Goal: Navigation & Orientation: Find specific page/section

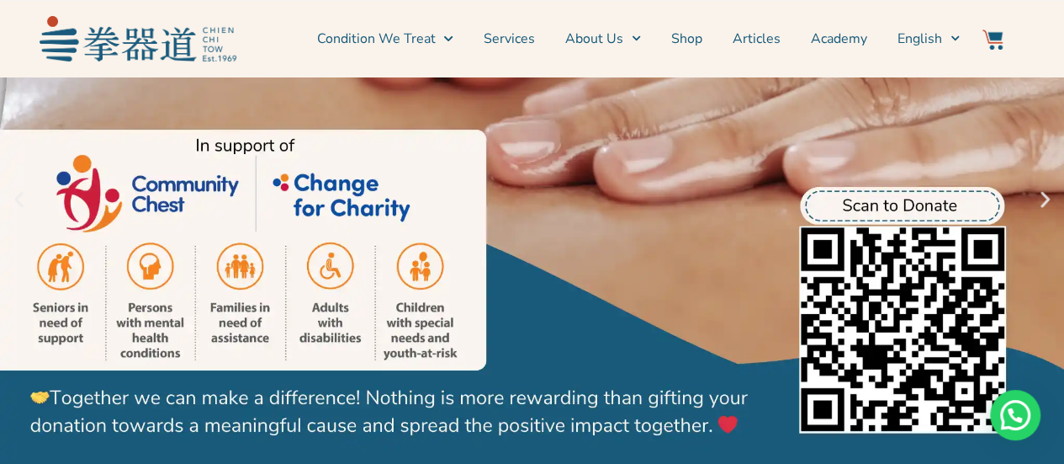
scroll to position [204, 0]
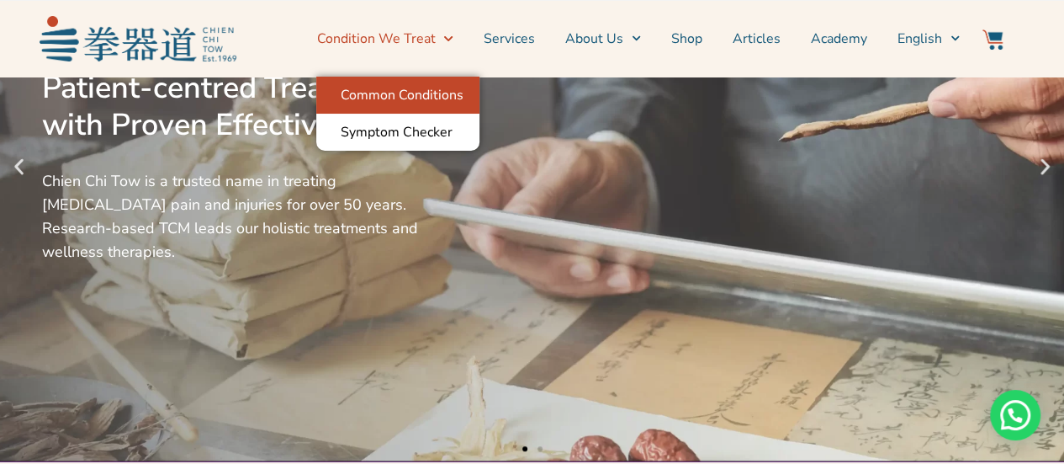
click at [427, 97] on link "Common Conditions" at bounding box center [397, 95] width 163 height 37
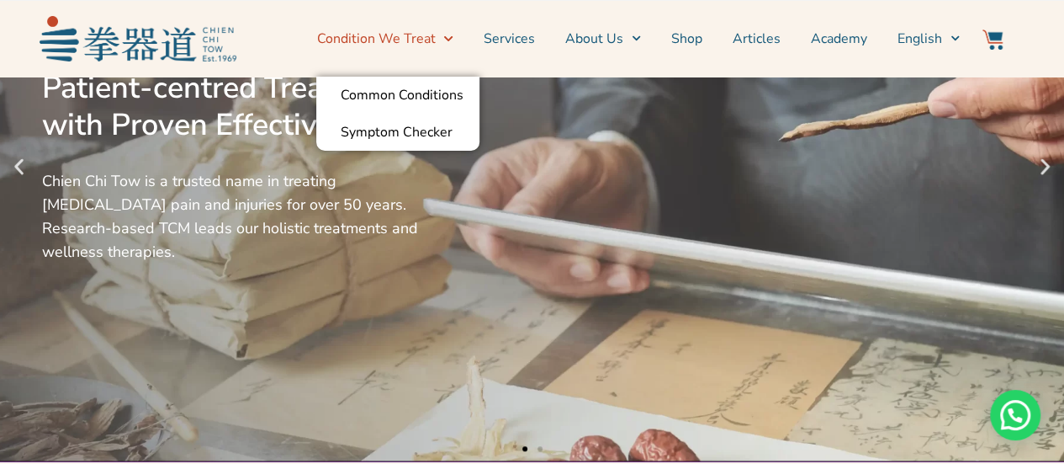
click at [453, 43] on span "Menu" at bounding box center [444, 38] width 18 height 26
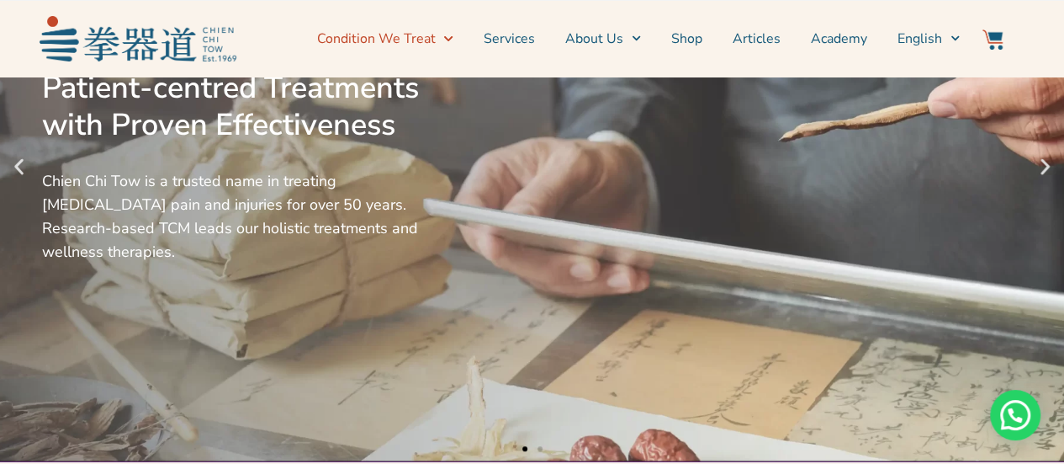
click at [453, 43] on span "Menu" at bounding box center [444, 38] width 18 height 26
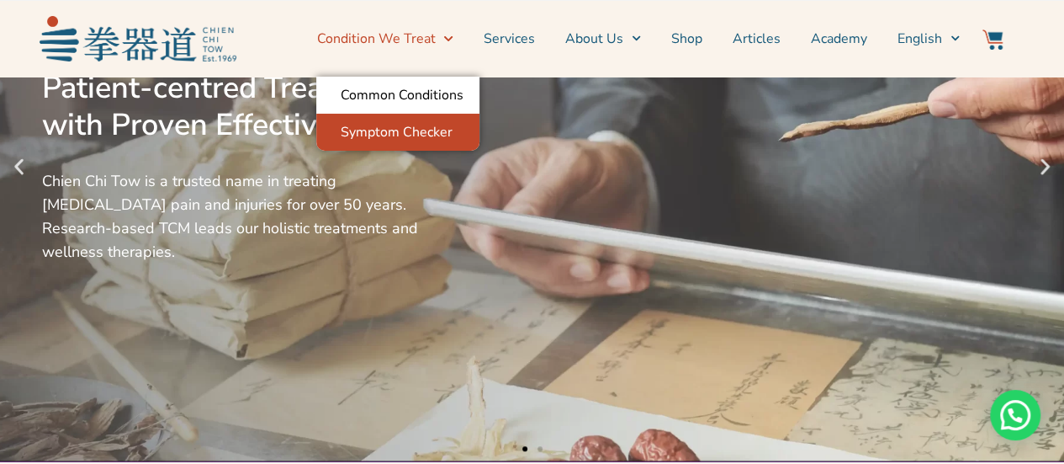
click at [436, 124] on link "Symptom Checker" at bounding box center [397, 132] width 163 height 37
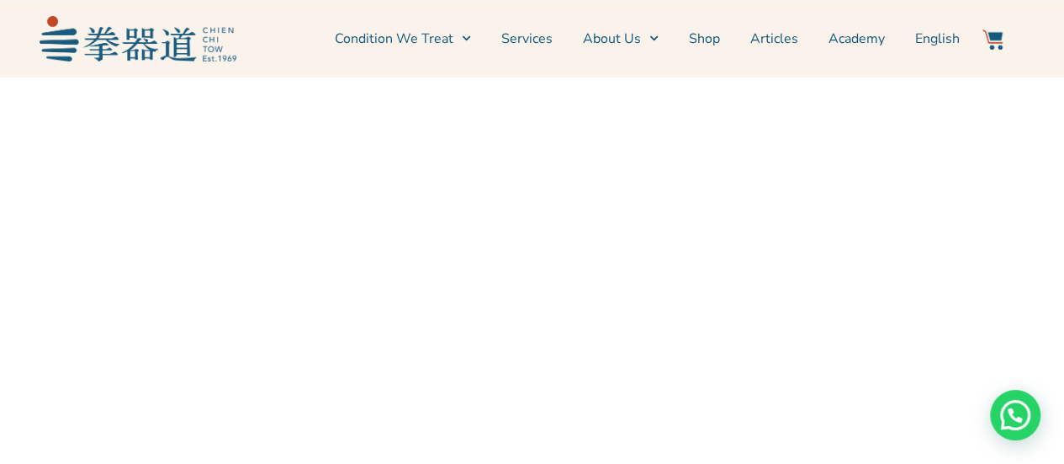
scroll to position [44, 0]
click at [538, 38] on link "Services" at bounding box center [526, 39] width 51 height 42
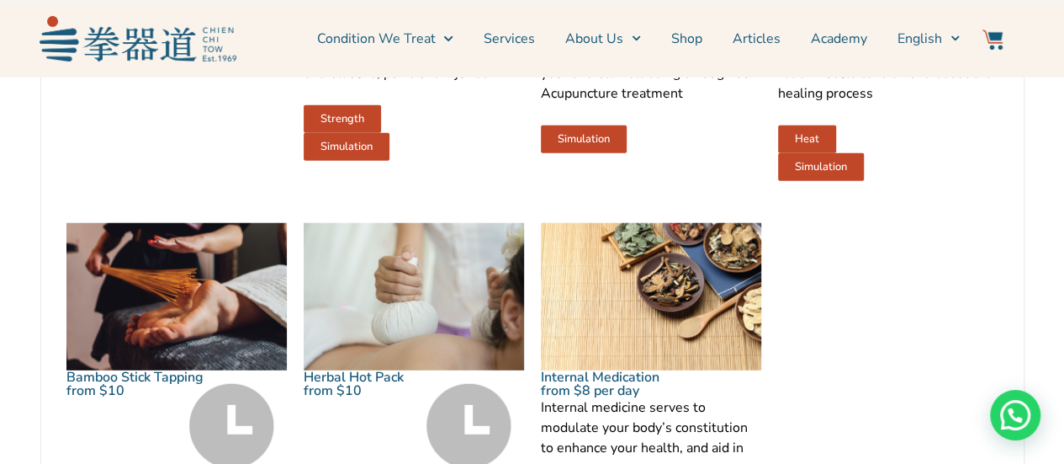
scroll to position [2302, 0]
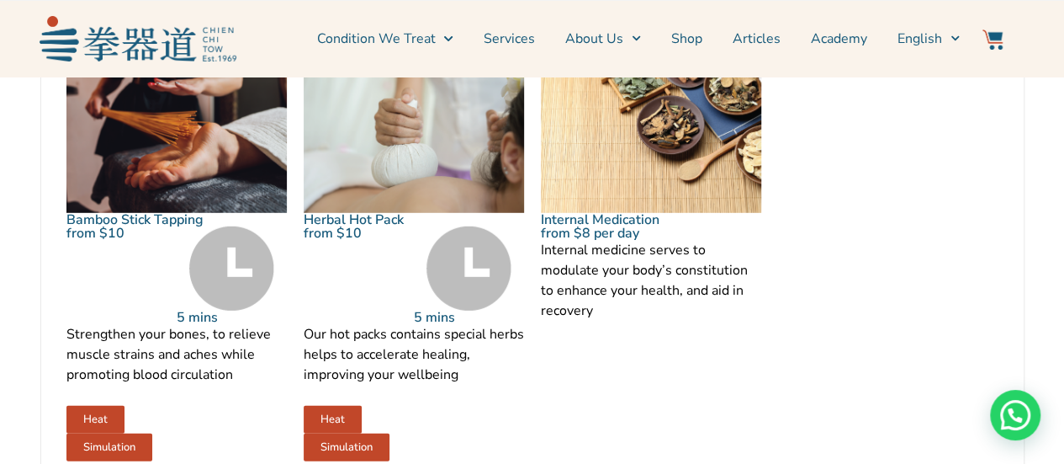
drag, startPoint x: 1063, startPoint y: 186, endPoint x: 1059, endPoint y: 199, distance: 13.9
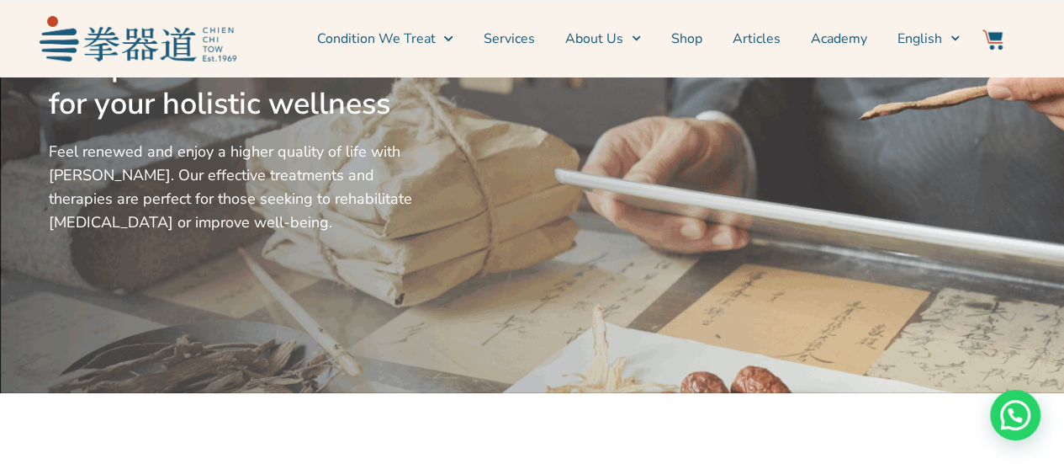
scroll to position [88, 0]
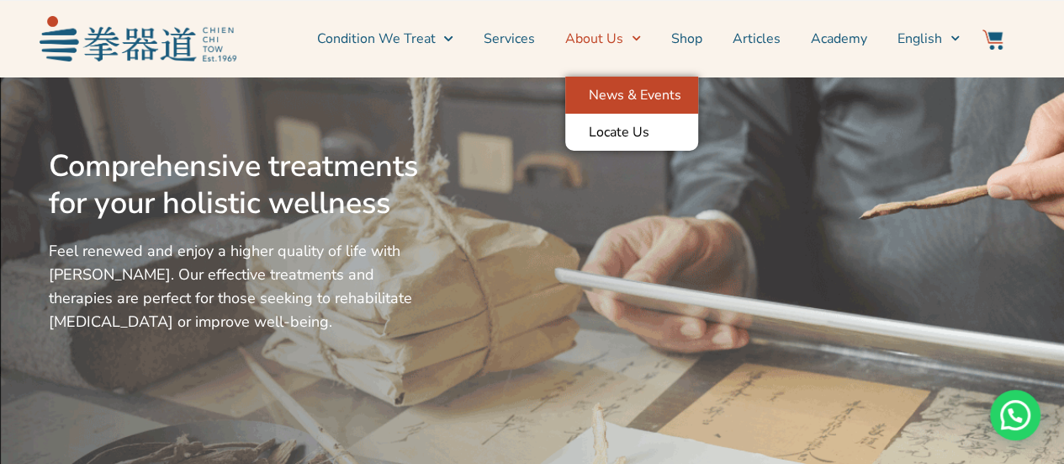
click at [624, 90] on link "News & Events" at bounding box center [631, 95] width 133 height 37
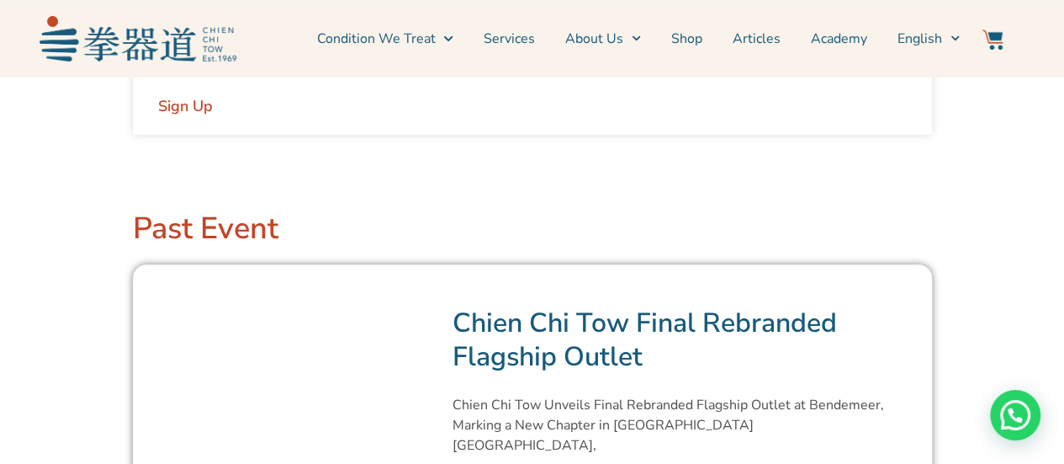
scroll to position [1106, 0]
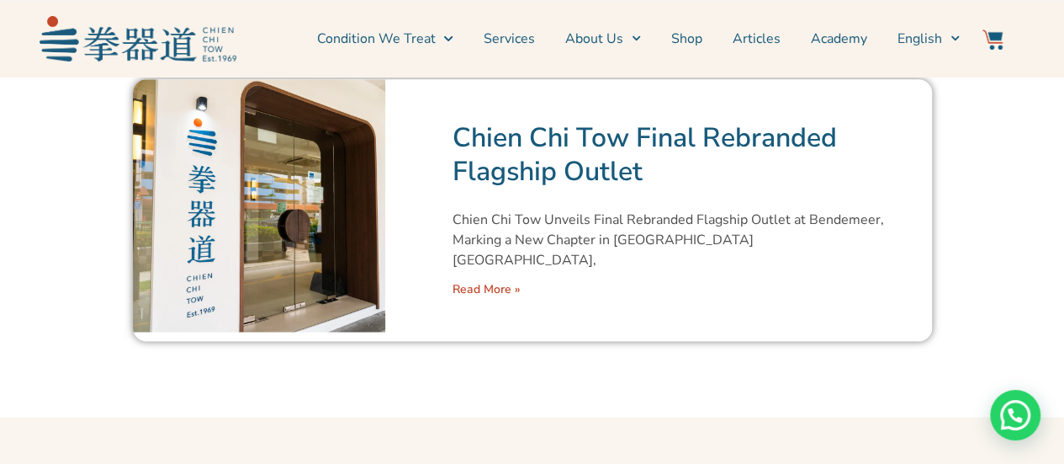
click at [506, 281] on link "Read More »" at bounding box center [487, 289] width 68 height 16
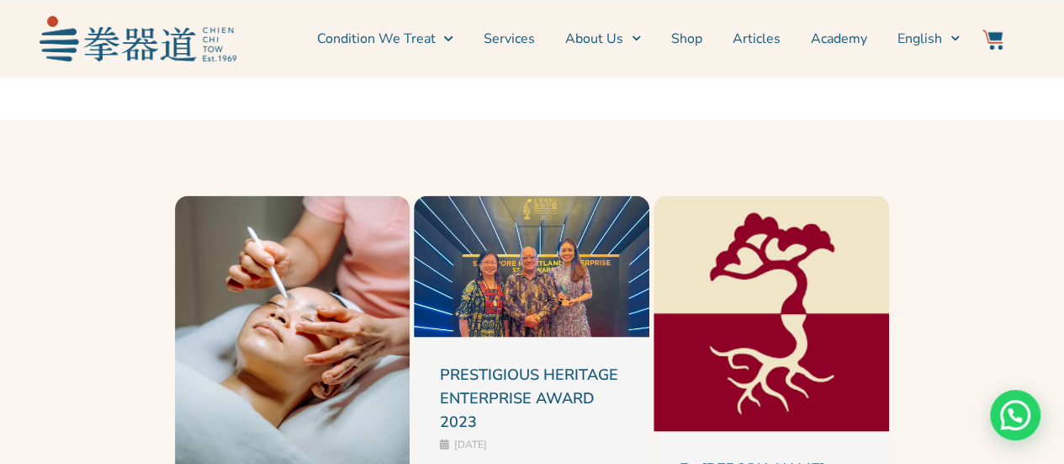
scroll to position [1449, 0]
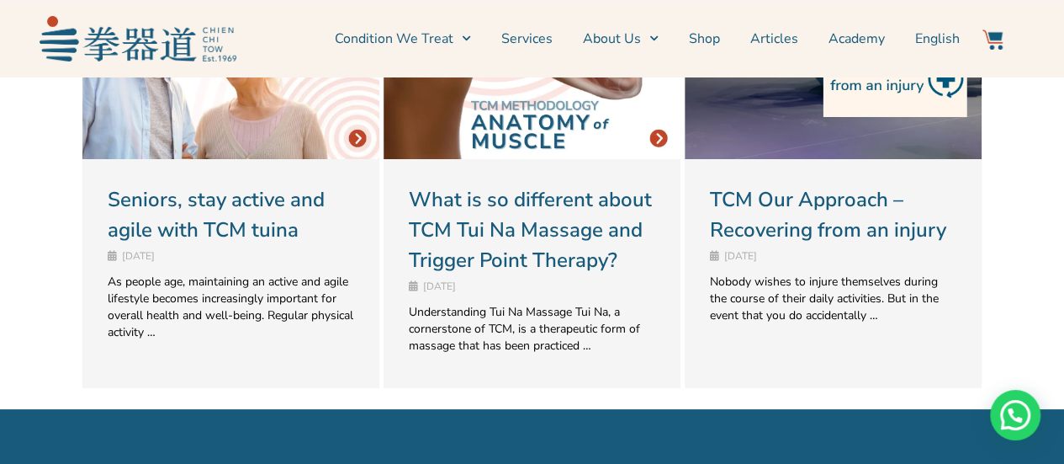
scroll to position [6299, 0]
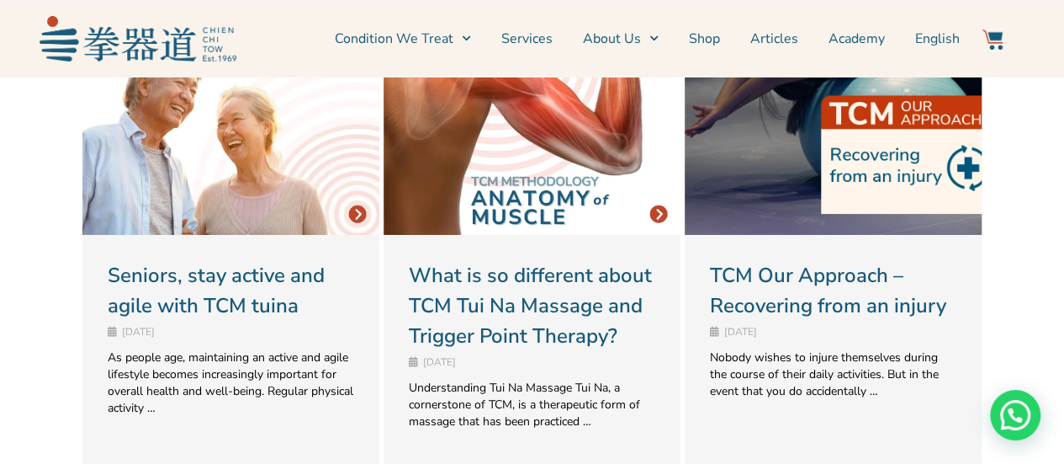
click at [891, 129] on link at bounding box center [833, 86] width 297 height 297
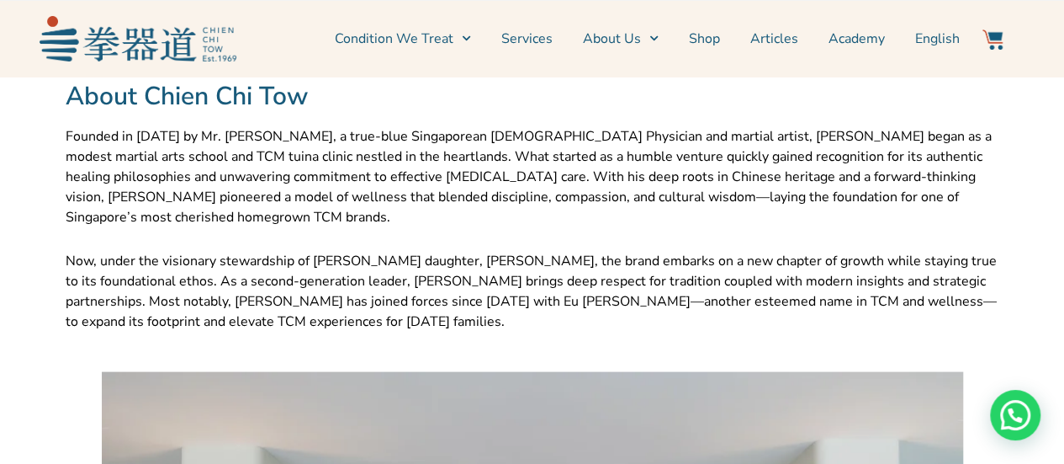
scroll to position [4487, 0]
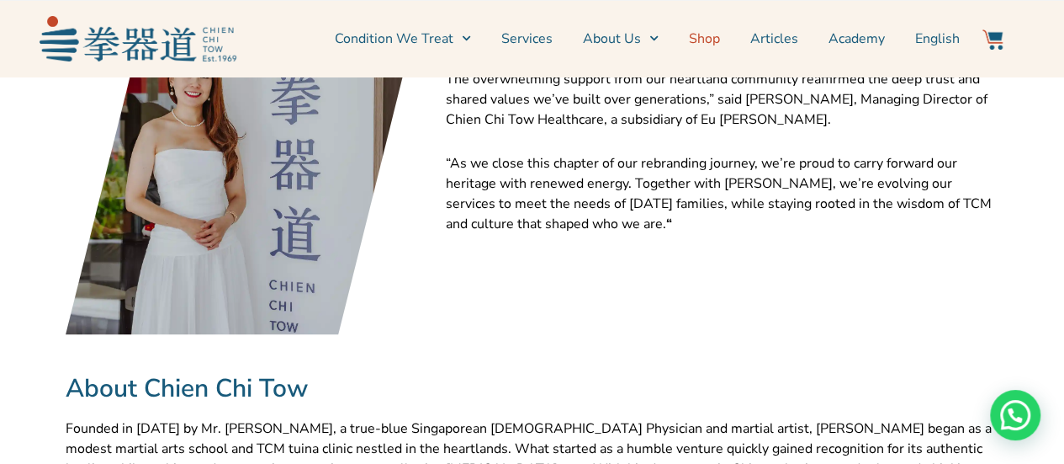
click at [714, 35] on link "Shop" at bounding box center [704, 39] width 31 height 42
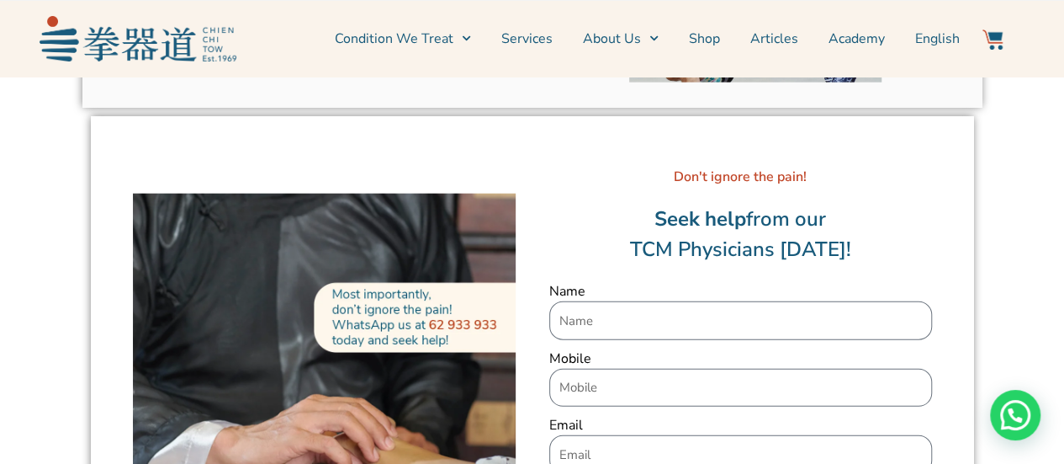
scroll to position [2134, 0]
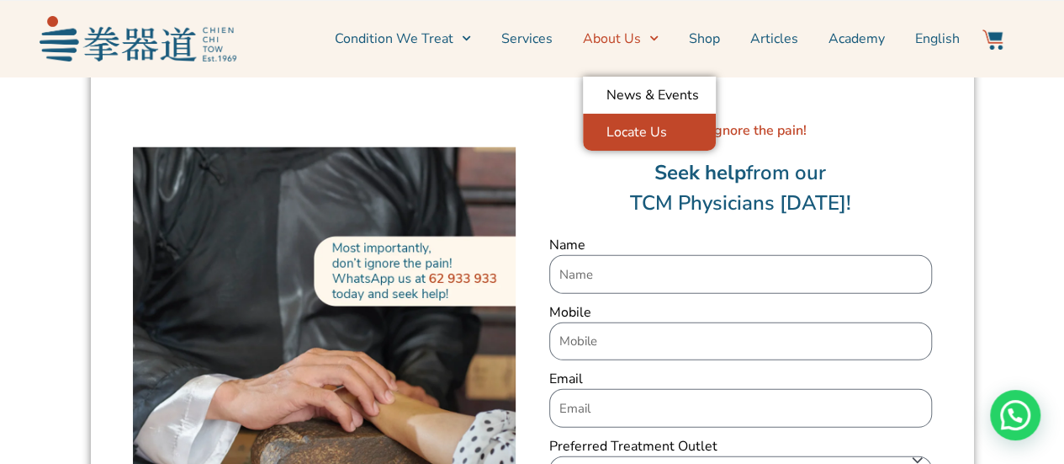
click at [661, 138] on link "Locate Us" at bounding box center [649, 132] width 133 height 37
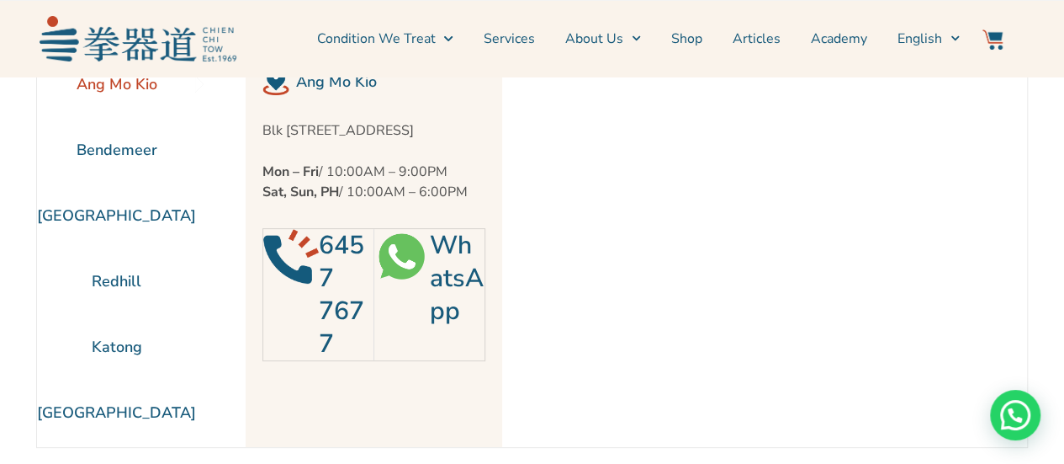
scroll to position [40, 0]
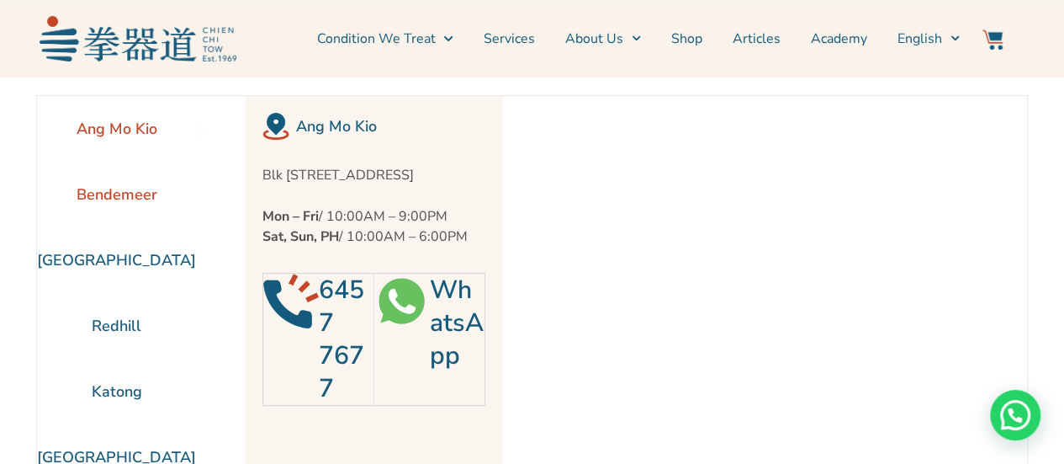
click at [103, 188] on li "Bendemeer" at bounding box center [116, 195] width 159 height 66
click at [109, 387] on li "Katong" at bounding box center [116, 391] width 159 height 66
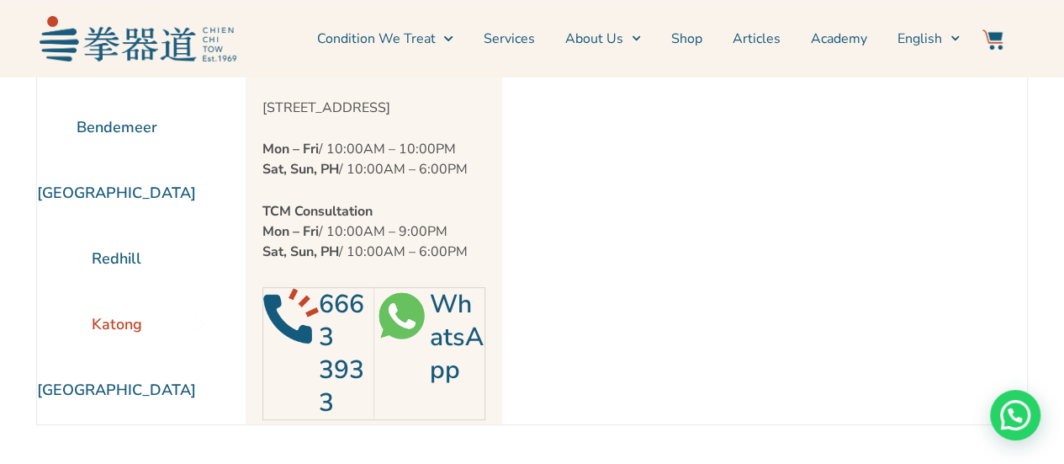
scroll to position [0, 0]
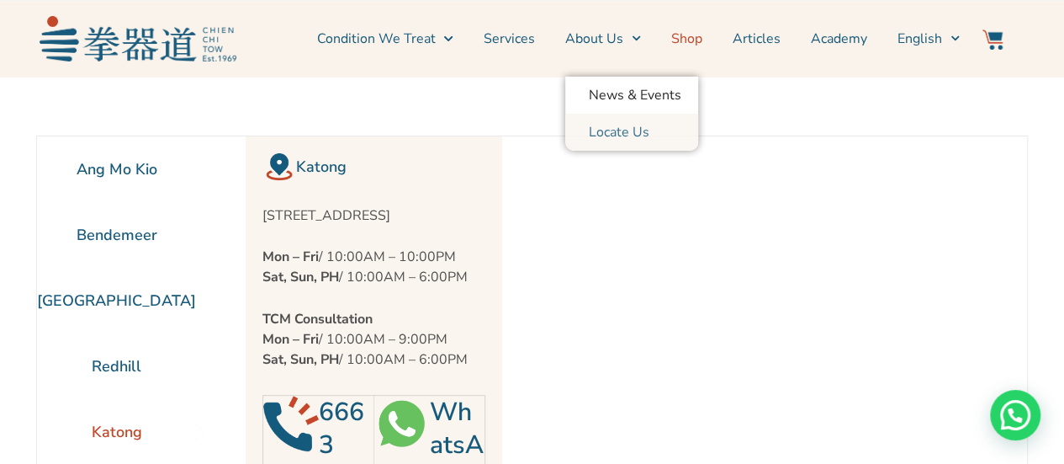
click at [698, 36] on link "Shop" at bounding box center [686, 39] width 31 height 42
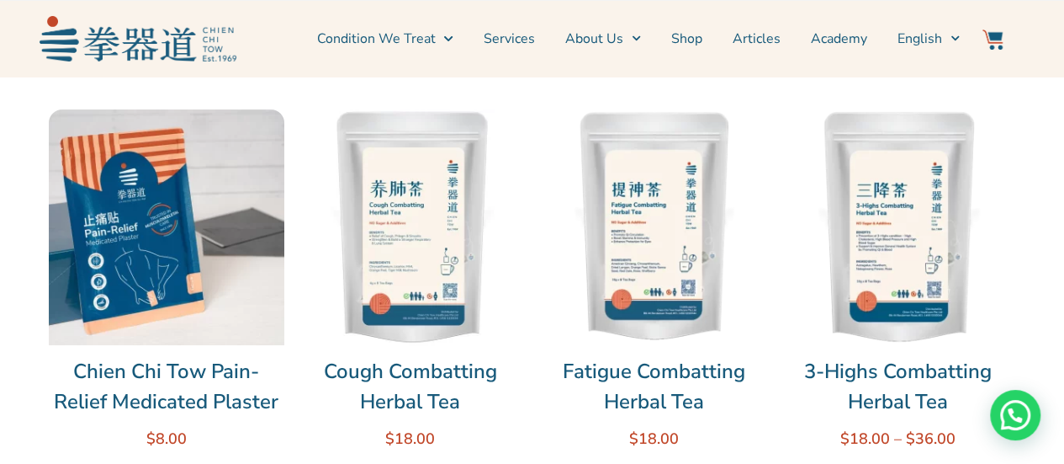
scroll to position [171, 0]
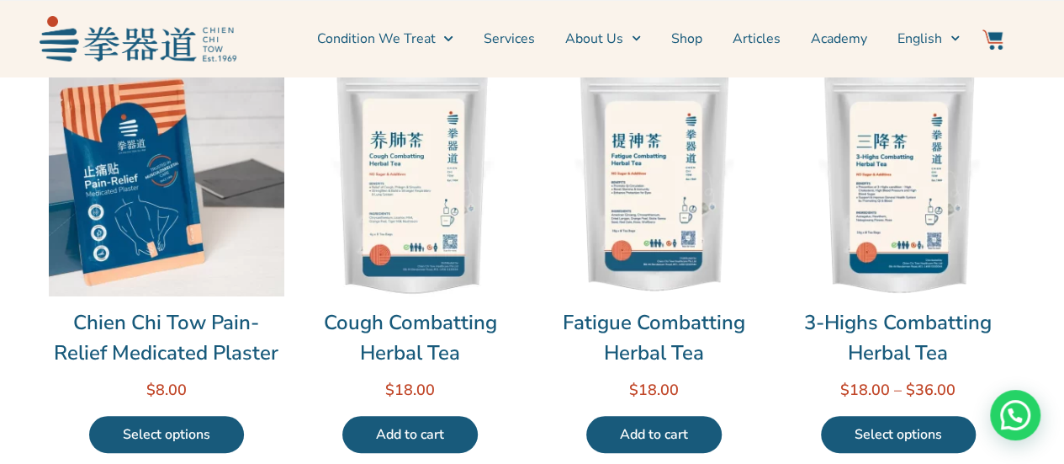
click at [909, 171] on img at bounding box center [899, 179] width 236 height 236
click at [899, 181] on img at bounding box center [899, 179] width 236 height 236
click at [643, 196] on img at bounding box center [655, 179] width 236 height 236
click at [642, 326] on h2 "Fatigue Combatting Herbal Tea" at bounding box center [655, 337] width 236 height 61
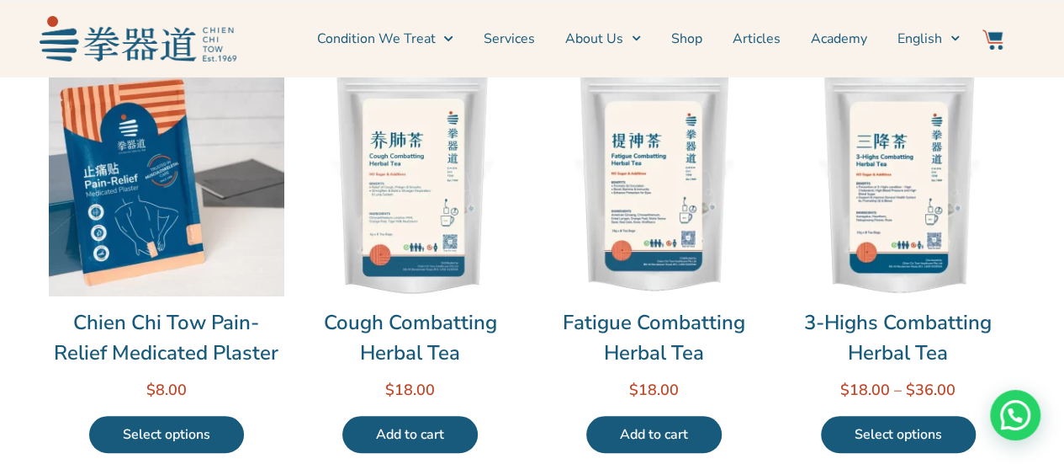
click at [658, 196] on img at bounding box center [655, 179] width 236 height 236
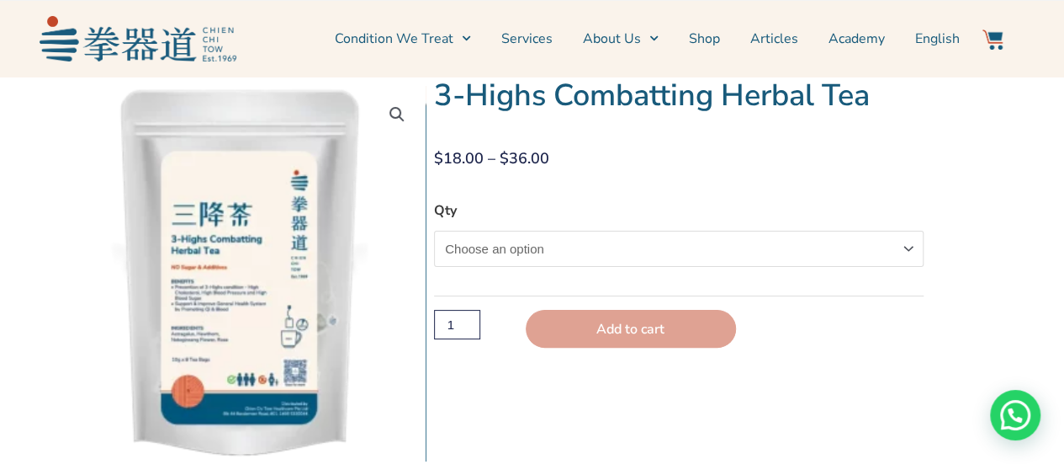
scroll to position [62, 0]
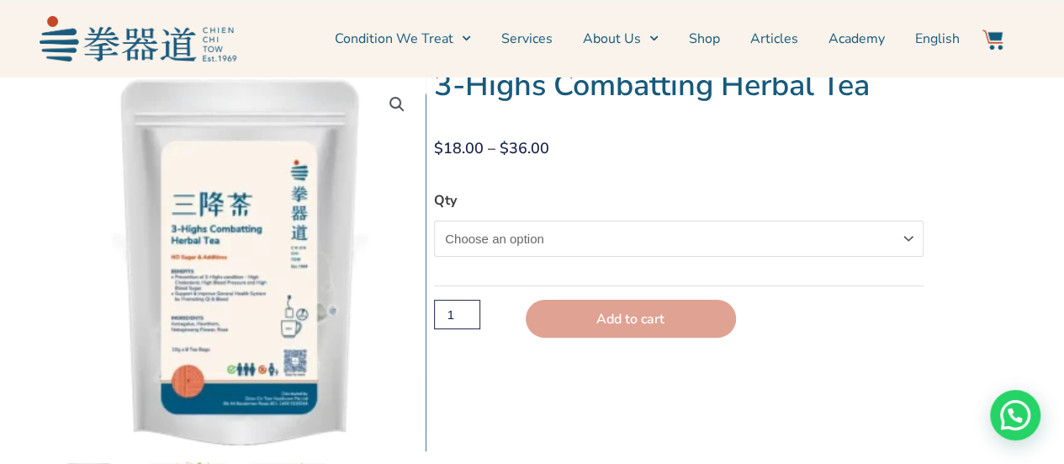
click at [908, 239] on select "Choose an option 1 Pack Promotion Buy 2 Get 1 Free" at bounding box center [679, 238] width 490 height 36
click at [907, 240] on select "Choose an option 1 Pack Promotion Buy 2 Get 1 Free" at bounding box center [679, 238] width 490 height 36
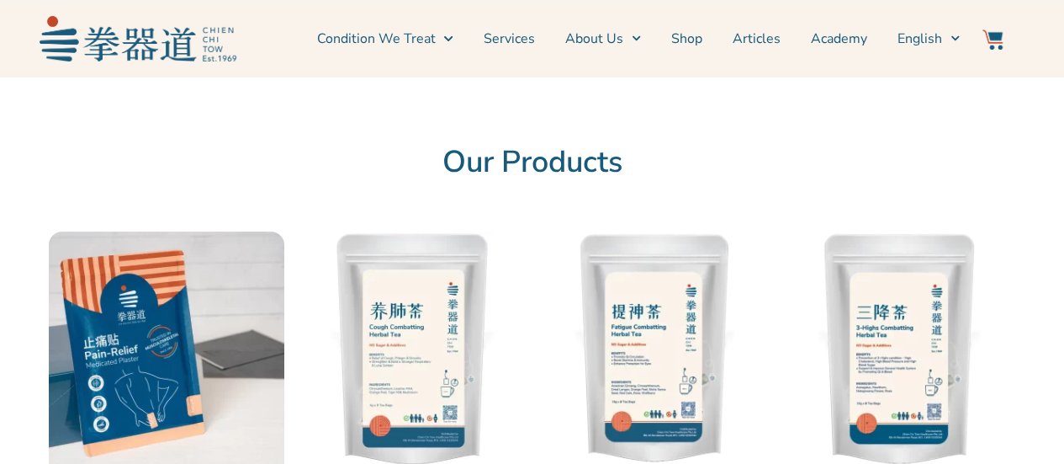
scroll to position [61, 0]
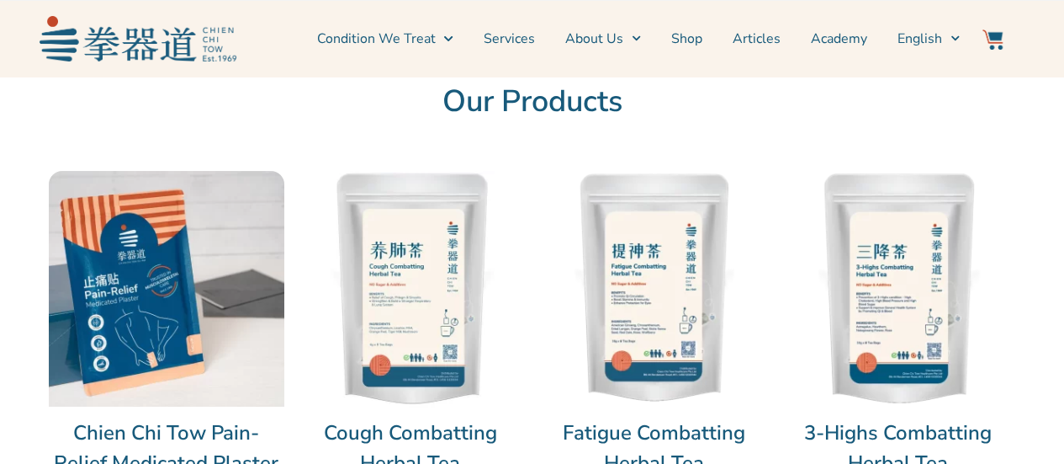
click at [390, 305] on img at bounding box center [411, 289] width 236 height 236
click at [419, 430] on h2 "Cough Combatting Herbal Tea" at bounding box center [411, 447] width 236 height 61
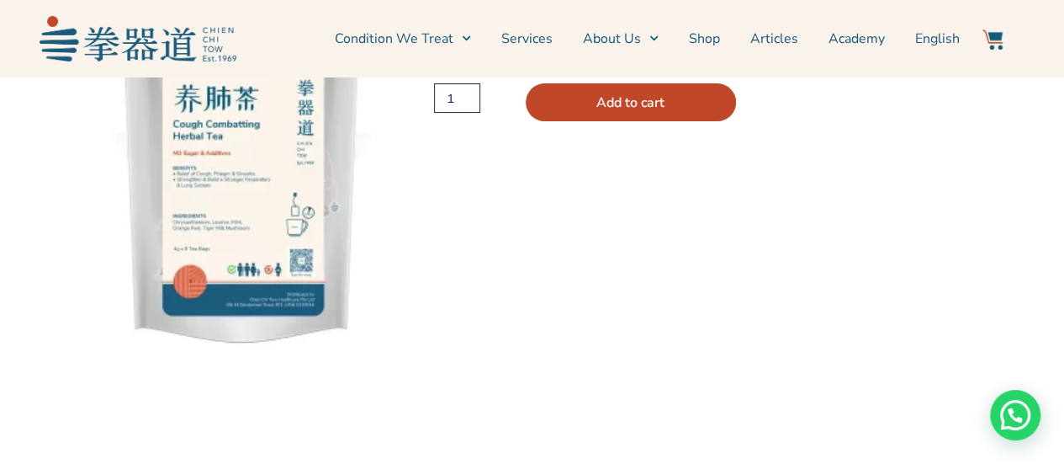
scroll to position [119, 0]
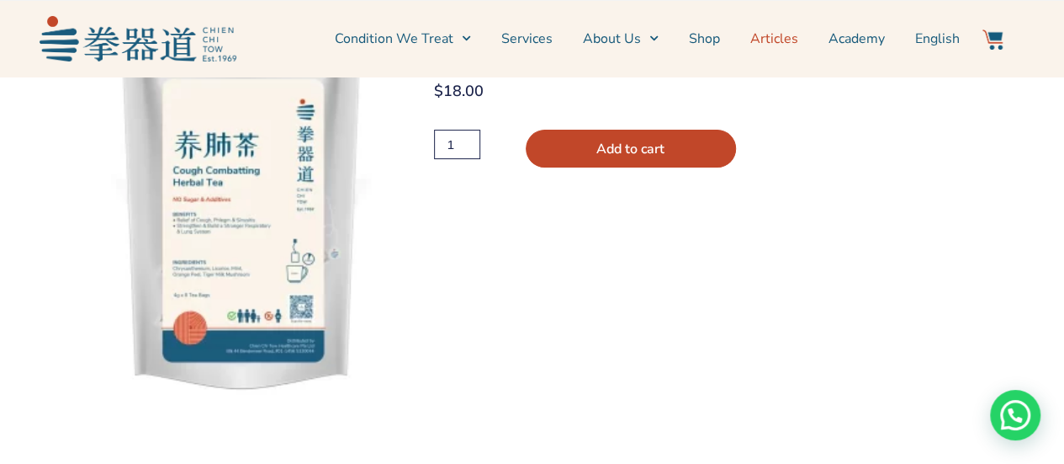
click at [773, 35] on link "Articles" at bounding box center [775, 39] width 48 height 42
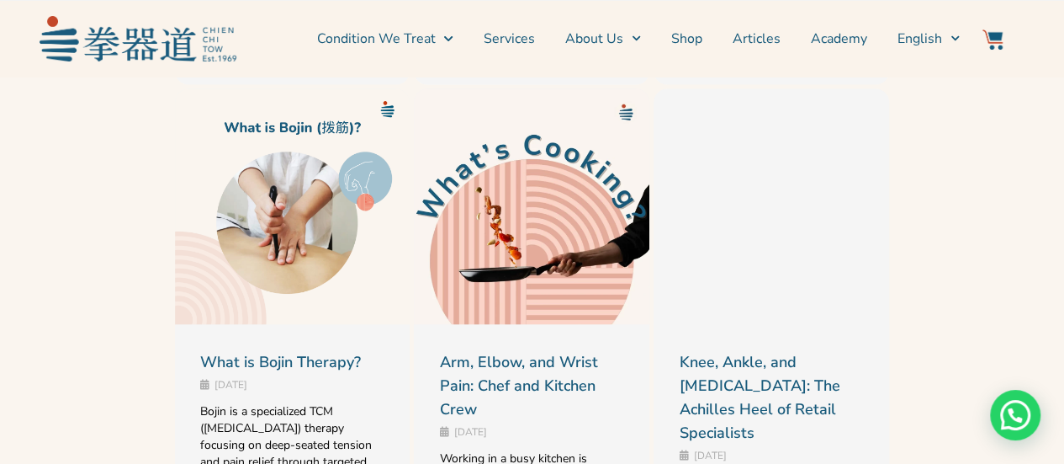
scroll to position [1652, 0]
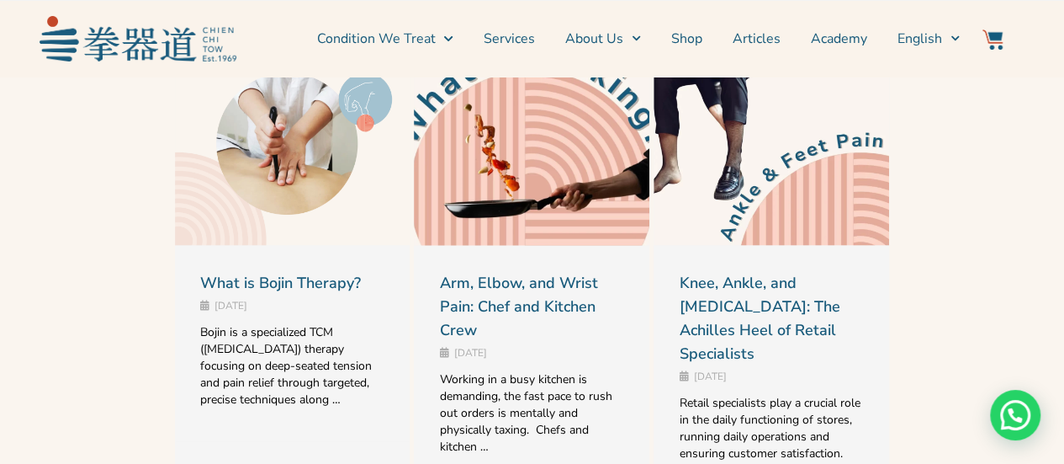
click at [507, 409] on p "Working in a busy kitchen is demanding, the fast pace to rush out orders is men…" at bounding box center [531, 413] width 185 height 84
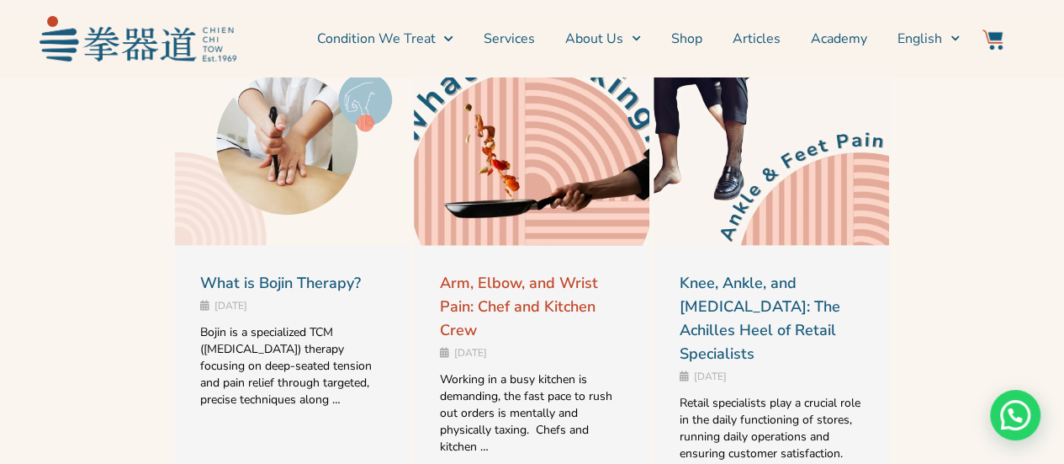
click at [479, 281] on link "Arm, Elbow, and Wrist Pain: Chef and Kitchen Crew" at bounding box center [518, 306] width 158 height 67
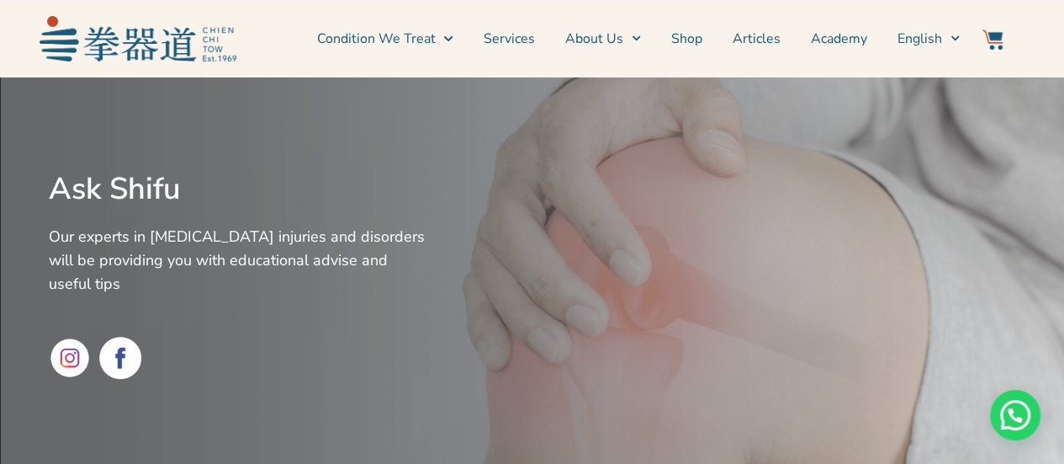
scroll to position [0, 0]
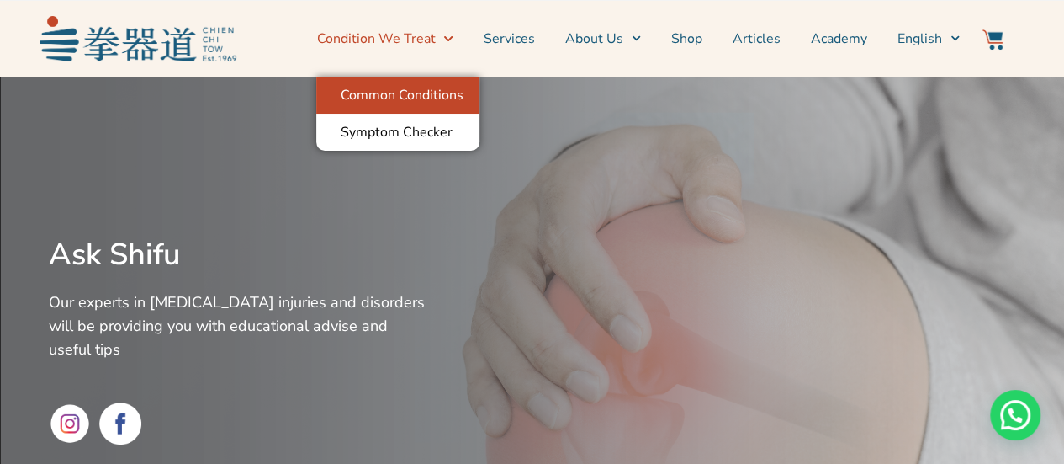
click at [403, 95] on link "Common Conditions" at bounding box center [397, 95] width 163 height 37
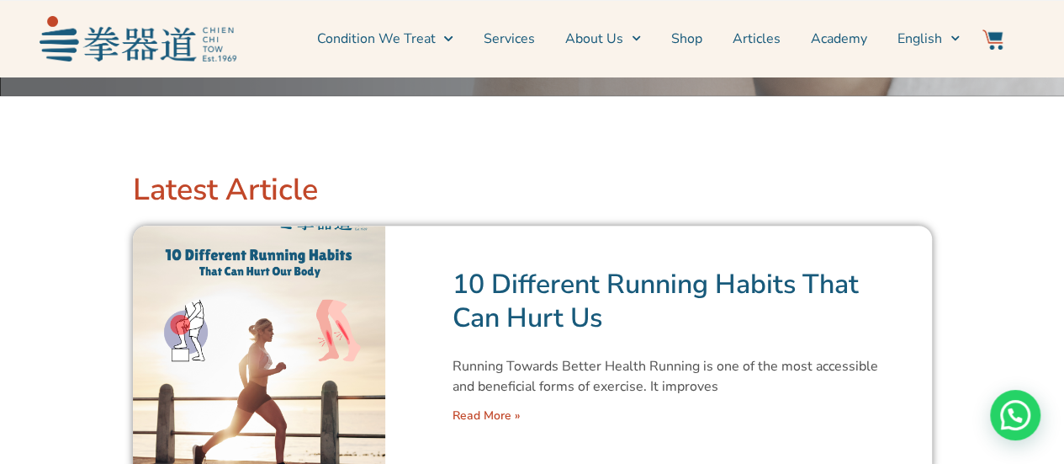
scroll to position [636, 0]
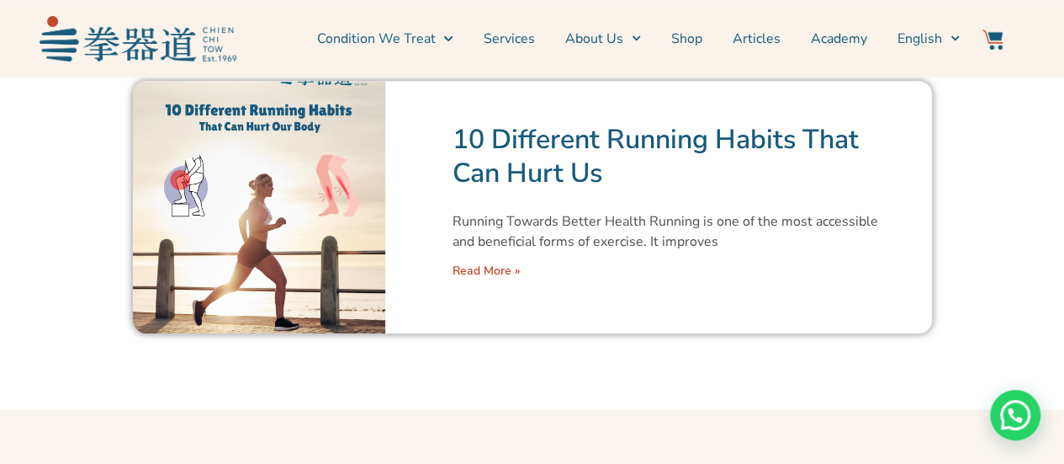
click at [498, 275] on link "Read More »" at bounding box center [487, 271] width 68 height 16
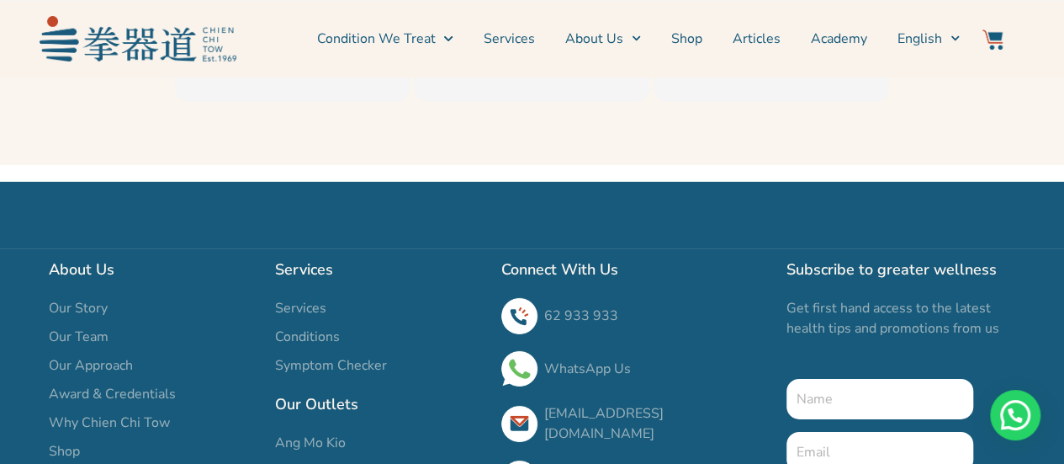
scroll to position [2649, 0]
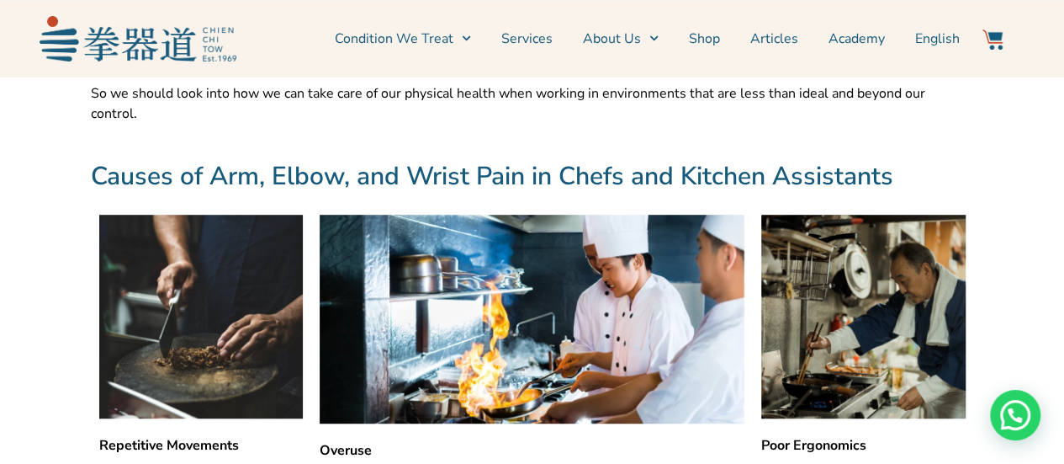
scroll to position [436, 0]
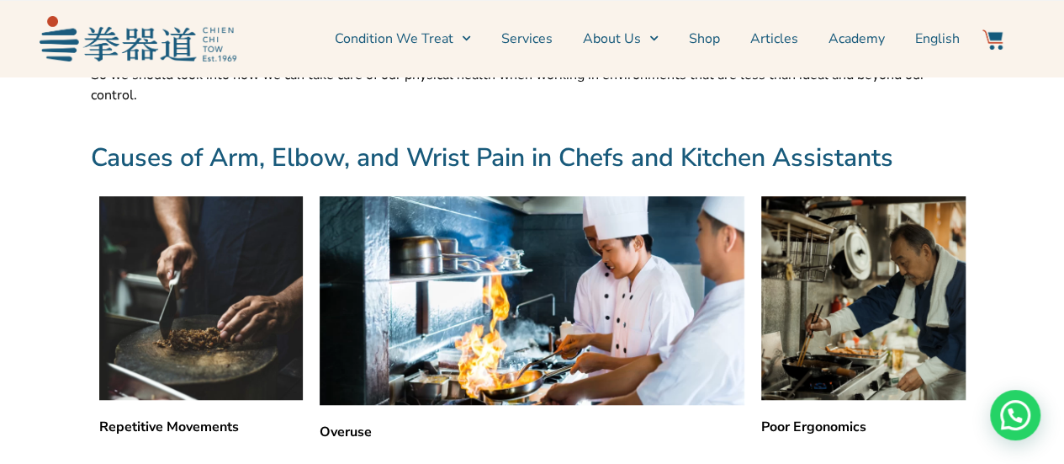
click at [103, 196] on img at bounding box center [201, 298] width 204 height 204
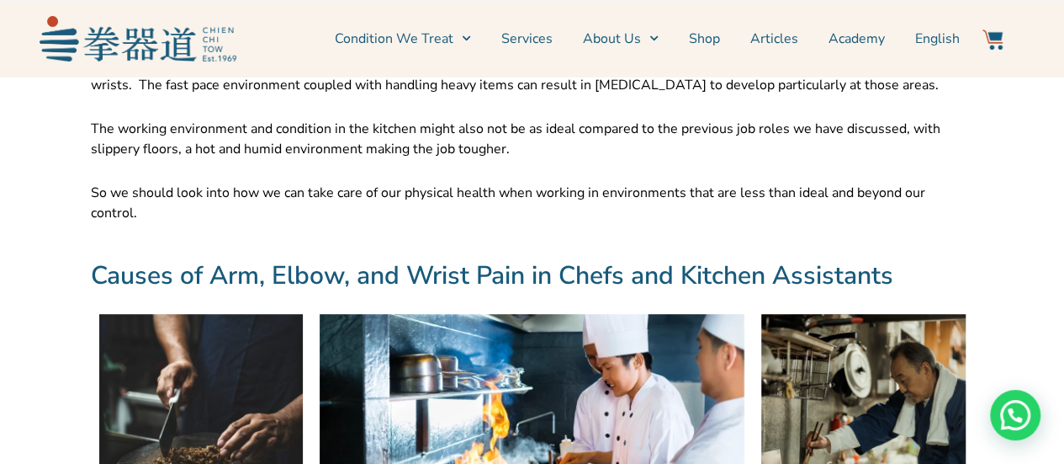
scroll to position [0, 0]
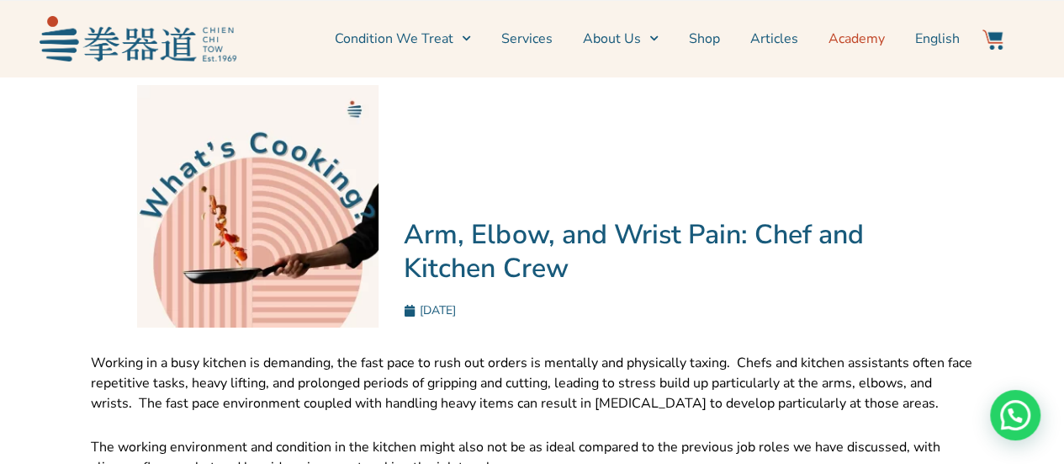
click at [867, 31] on link "Academy" at bounding box center [857, 39] width 56 height 42
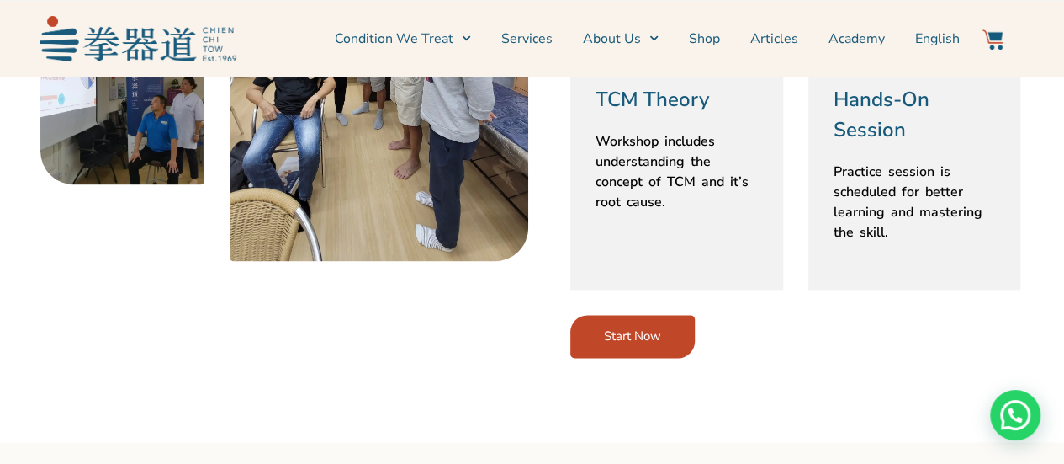
scroll to position [1027, 0]
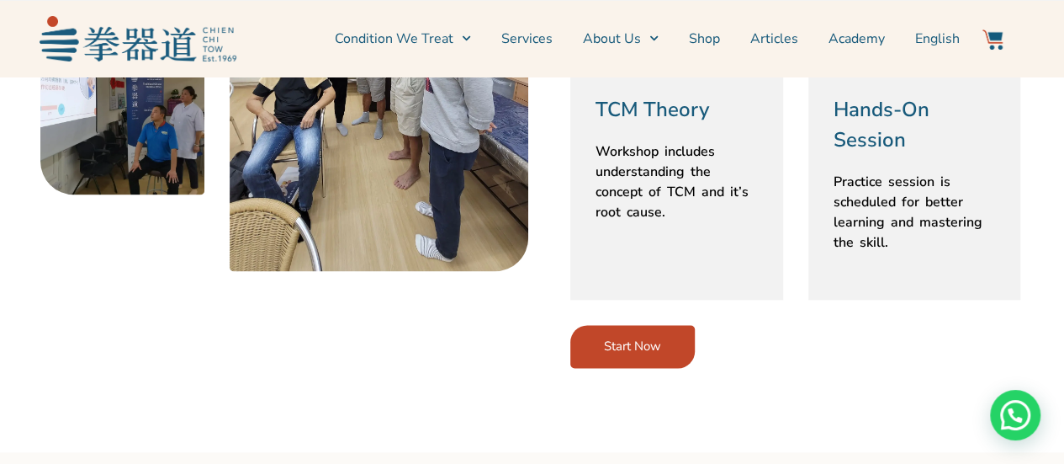
click at [629, 346] on span "Start Now" at bounding box center [632, 346] width 57 height 13
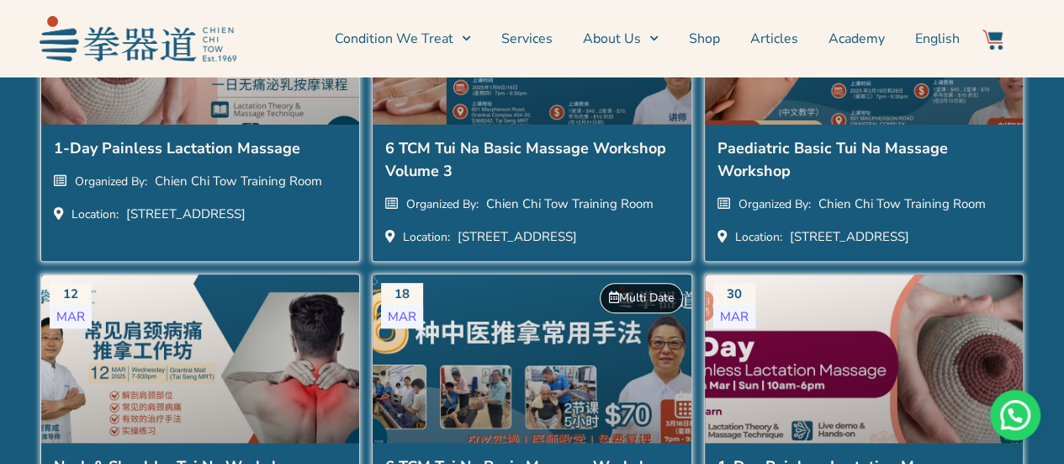
scroll to position [3553, 0]
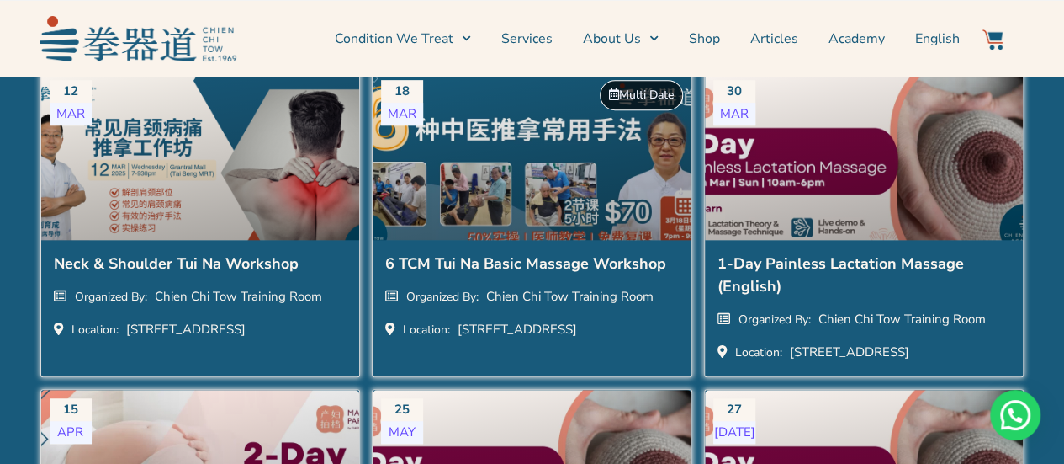
click at [1062, 332] on section "Our Previous Workshop 28 Aug Multi Date 6 TCM Tui Na Basic Massage Workshop Pri…" at bounding box center [532, 19] width 1064 height 1599
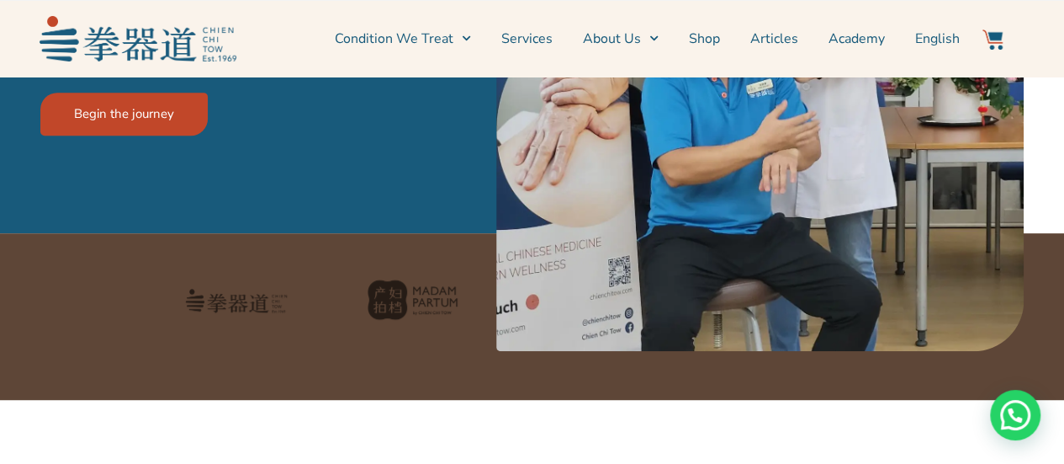
scroll to position [0, 0]
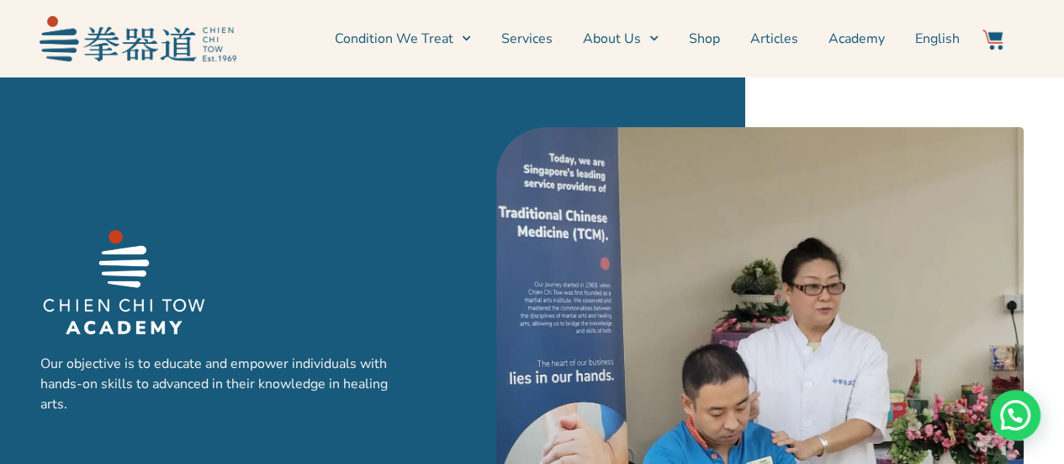
click at [50, 232] on img at bounding box center [123, 280] width 166 height 111
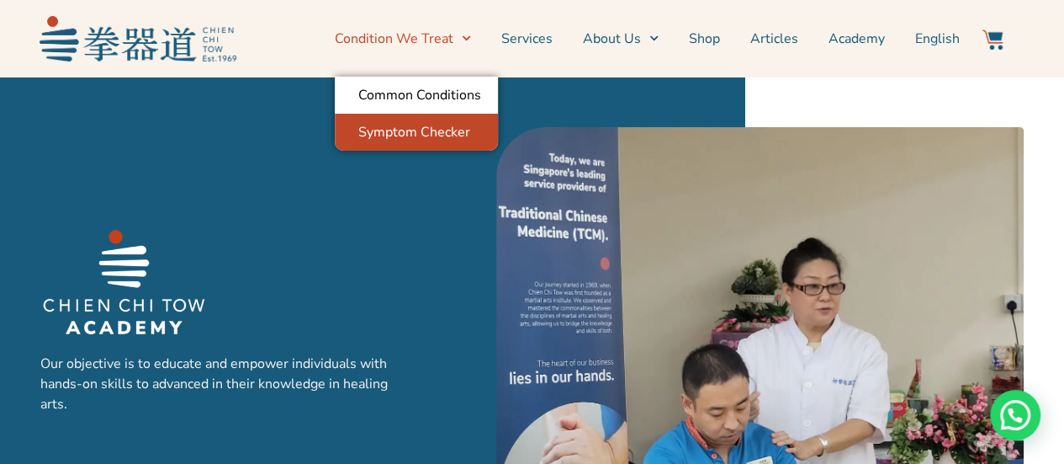
click at [453, 128] on link "Symptom Checker" at bounding box center [416, 132] width 163 height 37
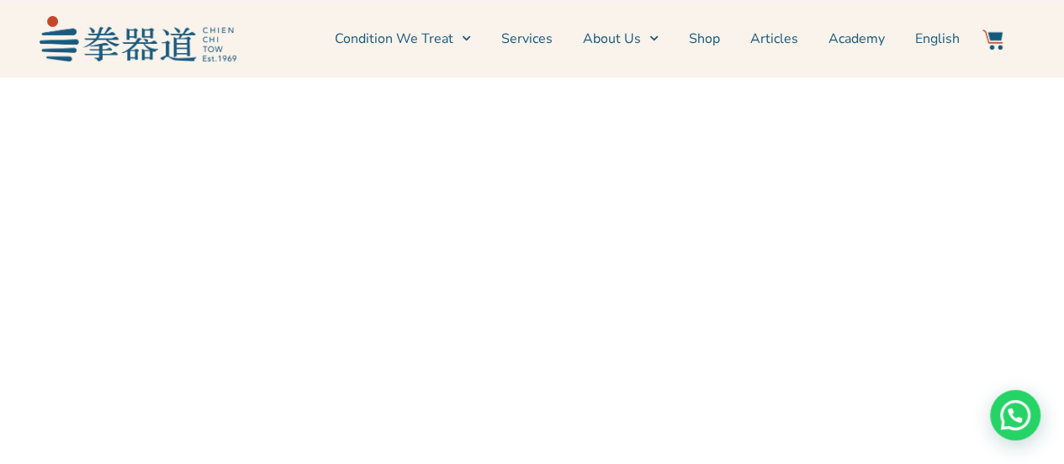
click at [147, 45] on img at bounding box center [138, 38] width 197 height 45
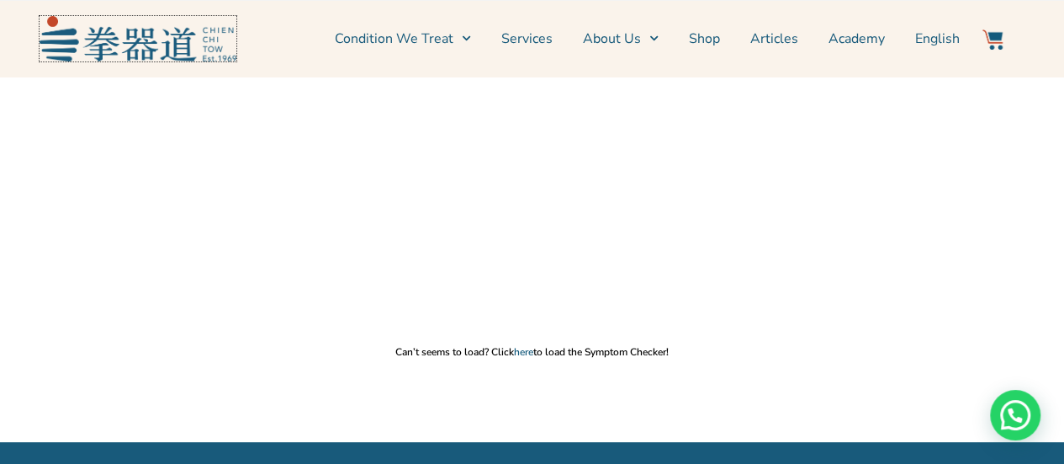
scroll to position [205, 0]
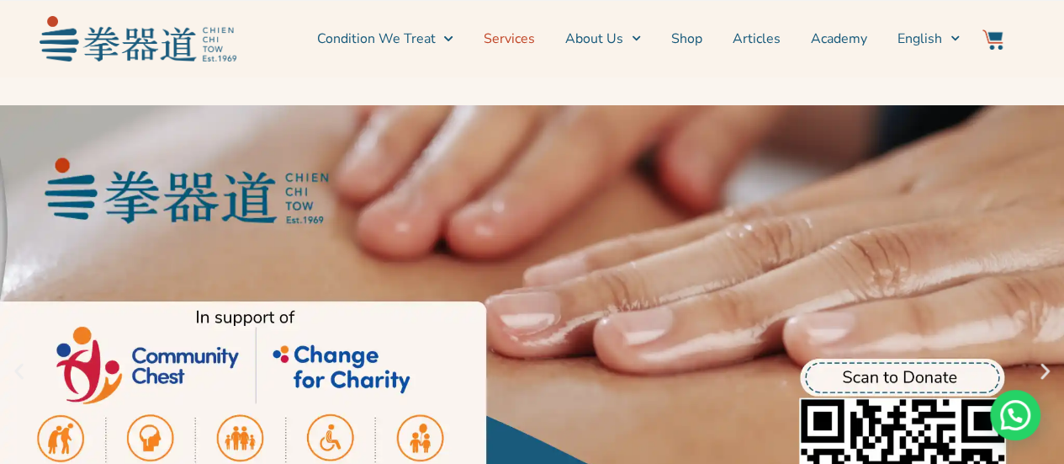
click at [522, 34] on link "Services" at bounding box center [509, 39] width 51 height 42
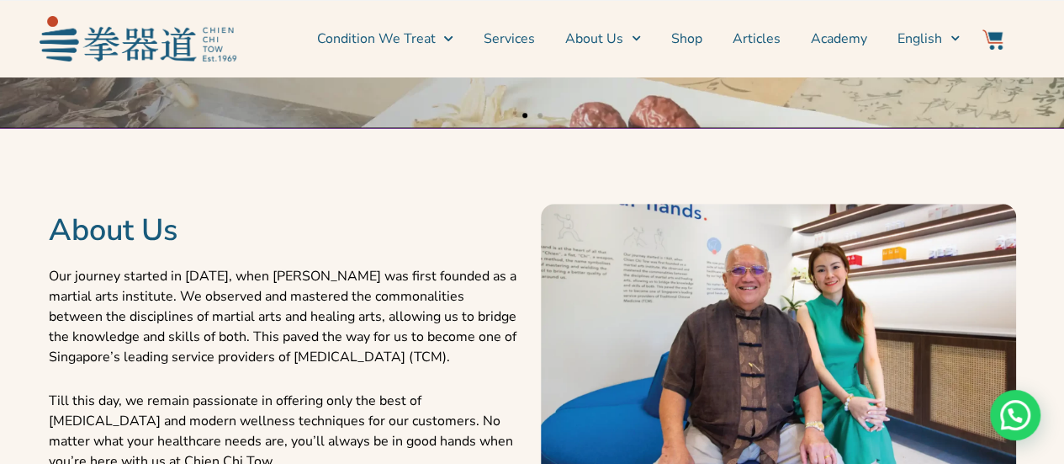
scroll to position [623, 0]
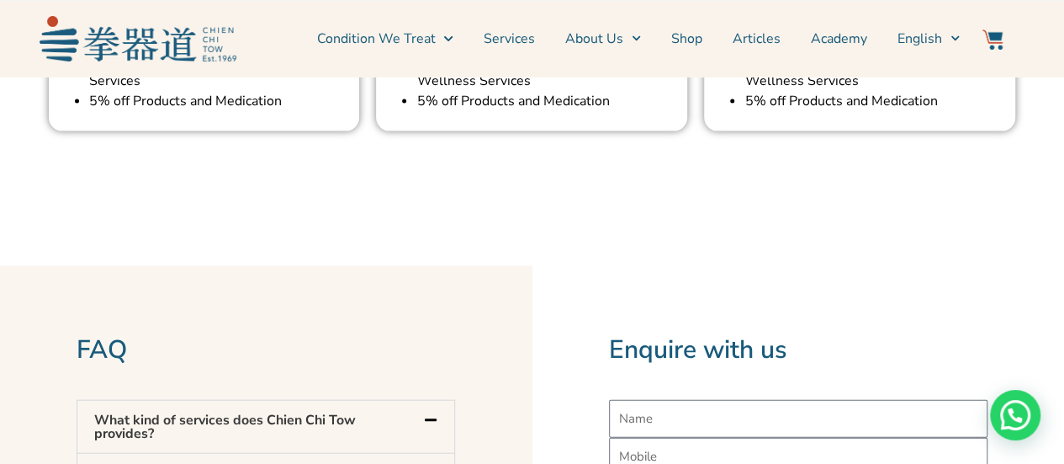
scroll to position [4881, 0]
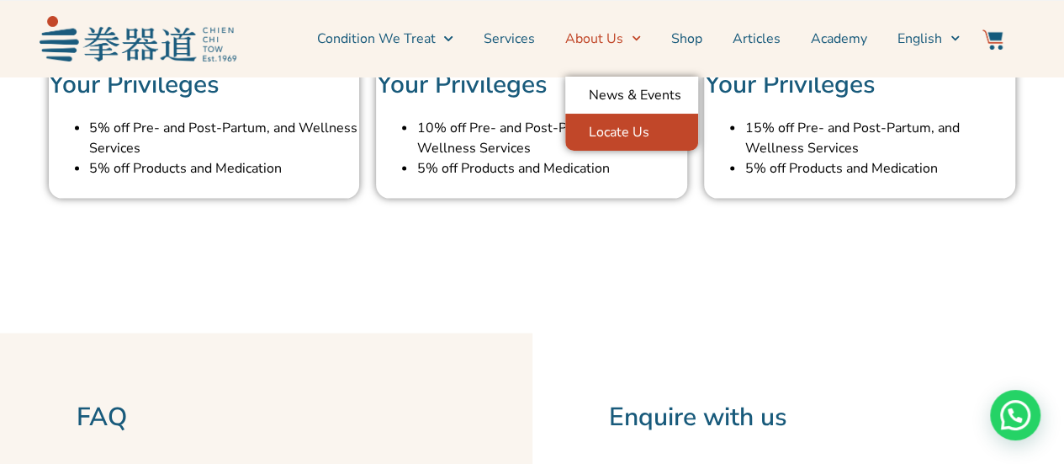
click at [629, 122] on link "Locate Us" at bounding box center [631, 132] width 133 height 37
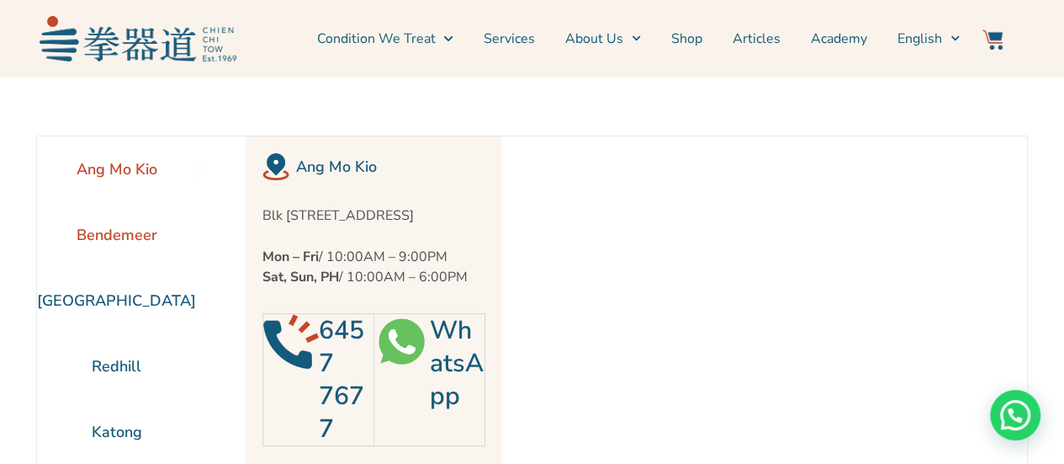
click at [138, 236] on li "Bendemeer" at bounding box center [116, 235] width 159 height 66
click at [116, 433] on li "Katong" at bounding box center [116, 432] width 159 height 66
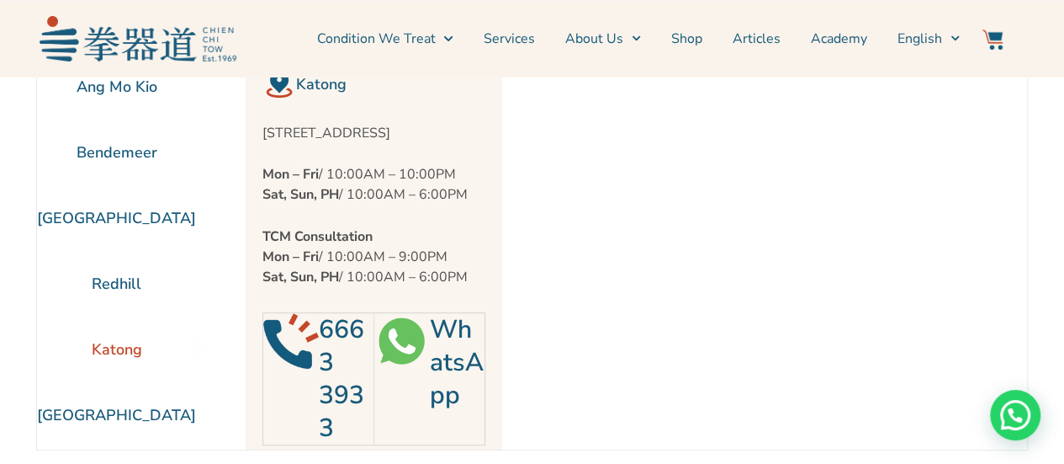
scroll to position [121, 0]
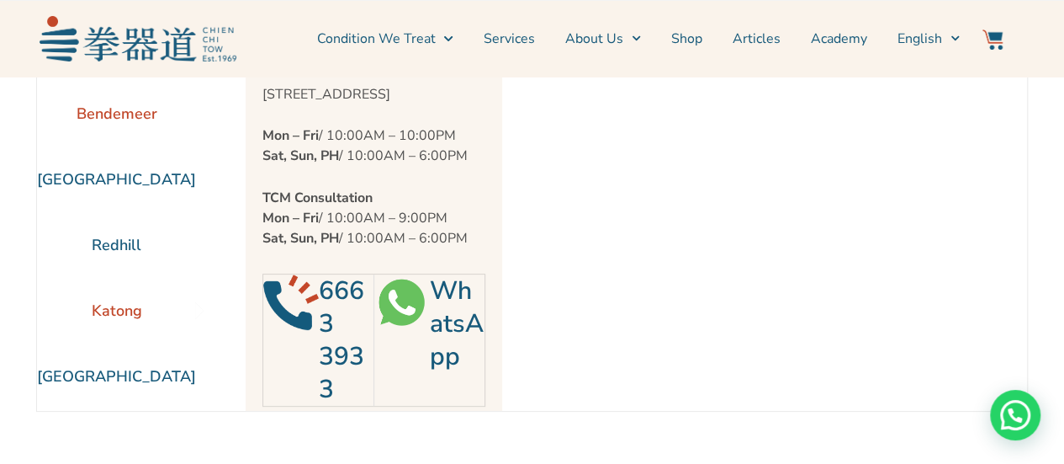
click at [123, 103] on li "Bendemeer" at bounding box center [116, 114] width 159 height 66
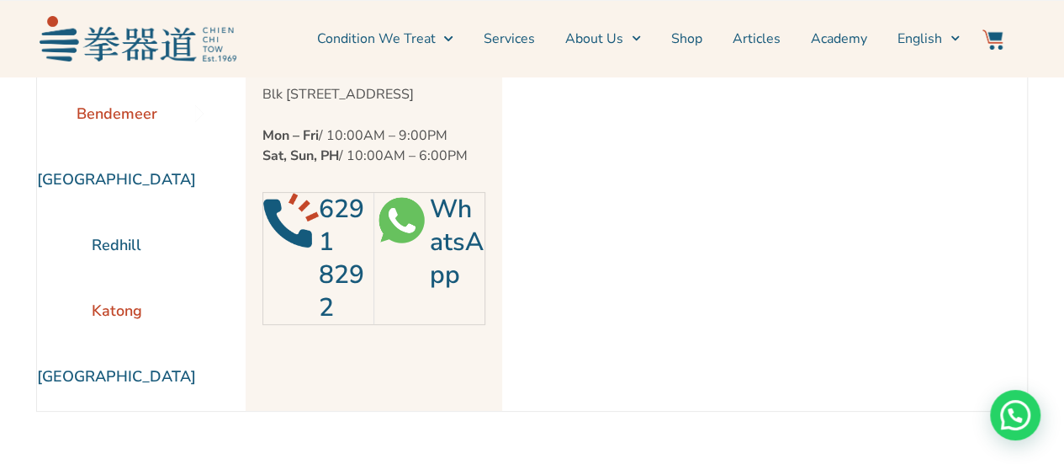
click at [104, 311] on li "Katong" at bounding box center [116, 311] width 159 height 66
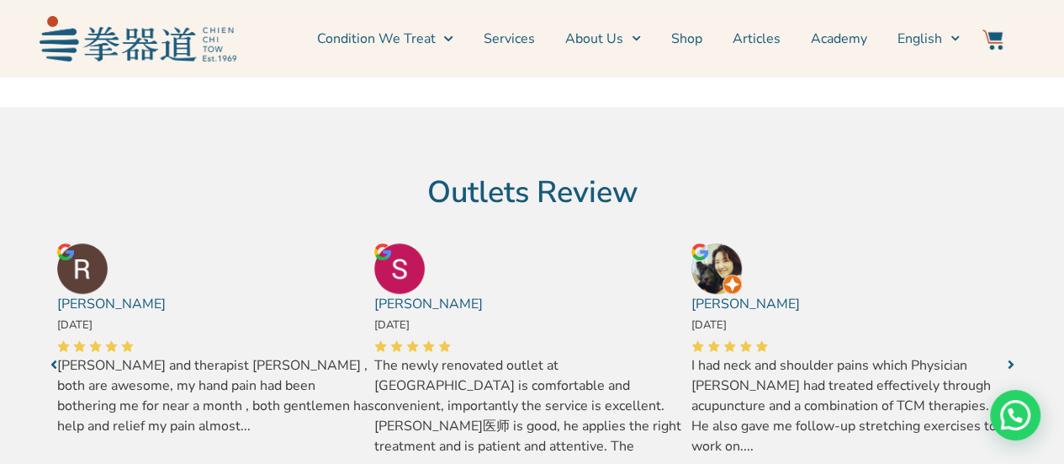
scroll to position [569, 0]
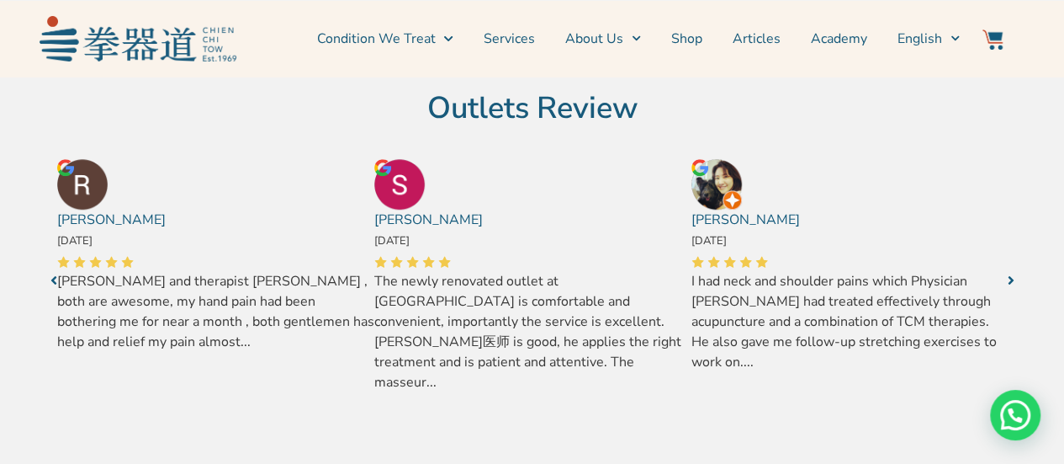
click at [321, 335] on span "[PERSON_NAME] and therapist [PERSON_NAME] , both are awesome, my hand pain had …" at bounding box center [215, 311] width 317 height 81
click at [944, 359] on span "I had neck and shoulder pains which Physician [PERSON_NAME] had treated effecti…" at bounding box center [850, 321] width 317 height 101
click at [1011, 286] on icon "Next" at bounding box center [1011, 279] width 7 height 13
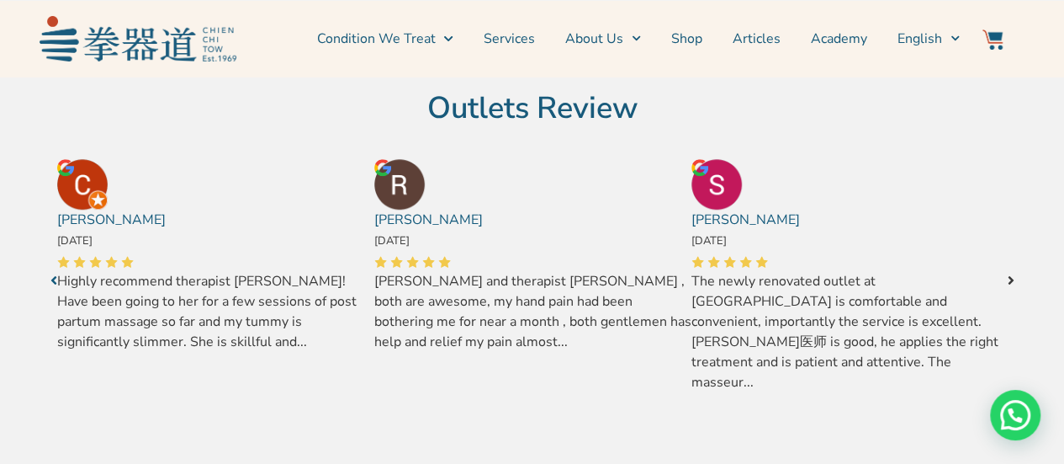
click at [1011, 286] on icon "Next" at bounding box center [1011, 279] width 7 height 13
click at [1008, 285] on icon "Next" at bounding box center [1011, 279] width 7 height 13
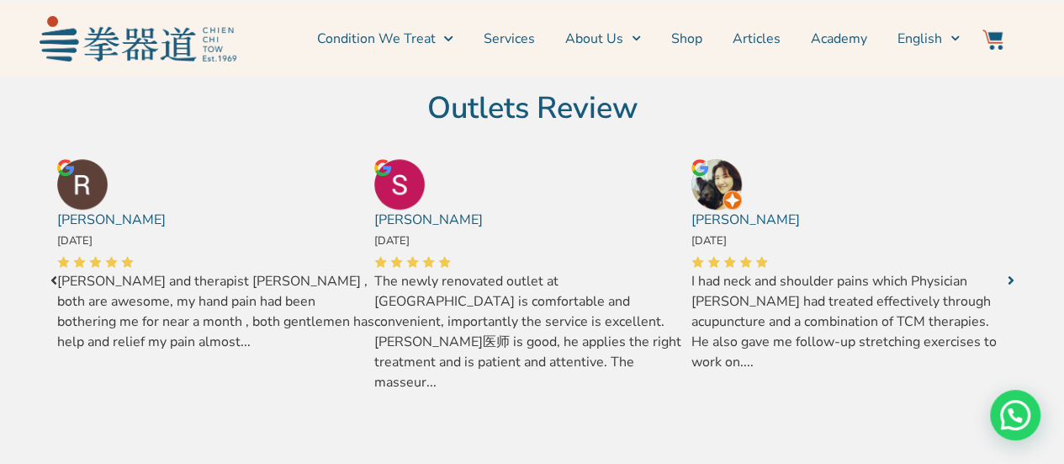
click at [52, 287] on icon "Next" at bounding box center [53, 279] width 7 height 13
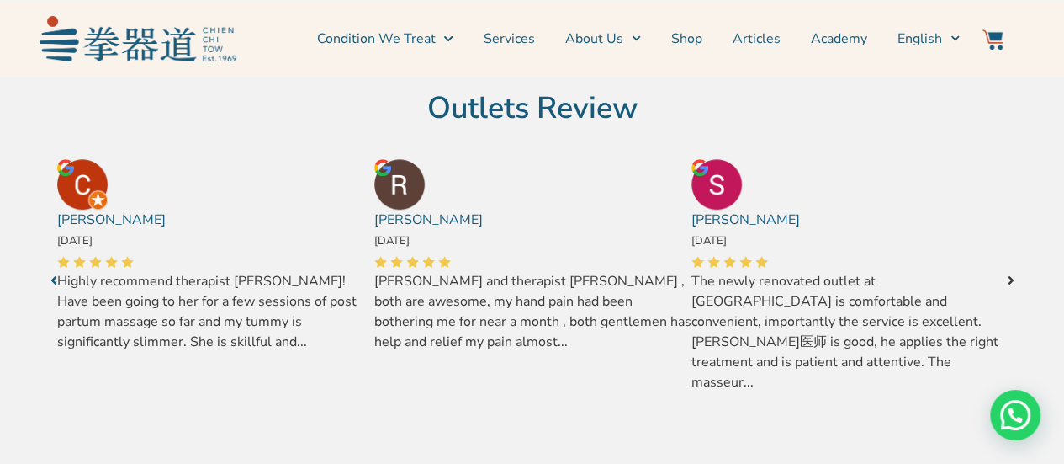
click at [1010, 280] on icon "Next" at bounding box center [1011, 279] width 7 height 13
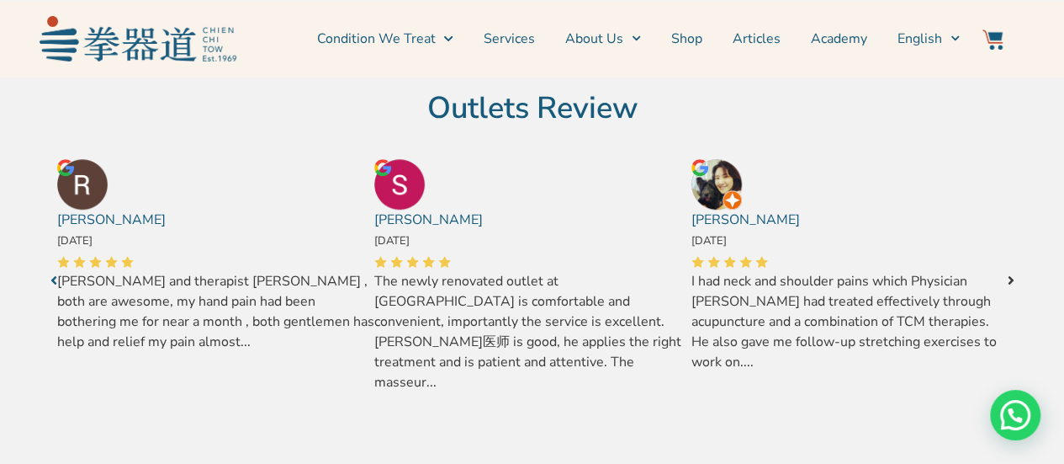
click at [1011, 279] on icon "Next" at bounding box center [1011, 279] width 7 height 13
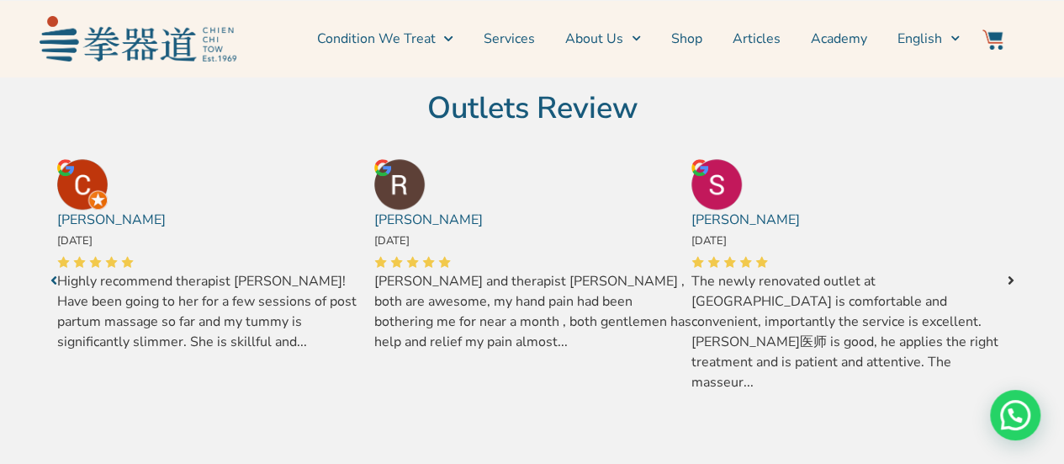
click at [1011, 279] on icon "Next" at bounding box center [1011, 279] width 7 height 13
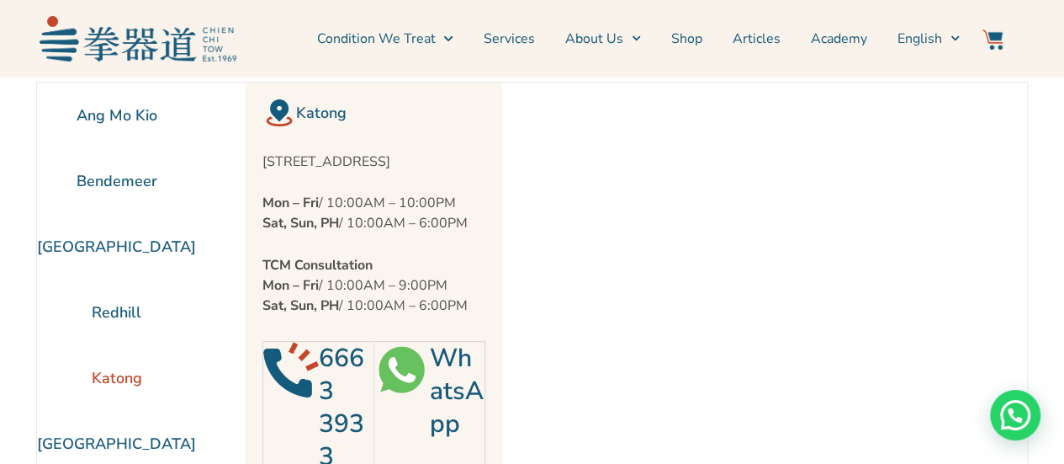
scroll to position [0, 0]
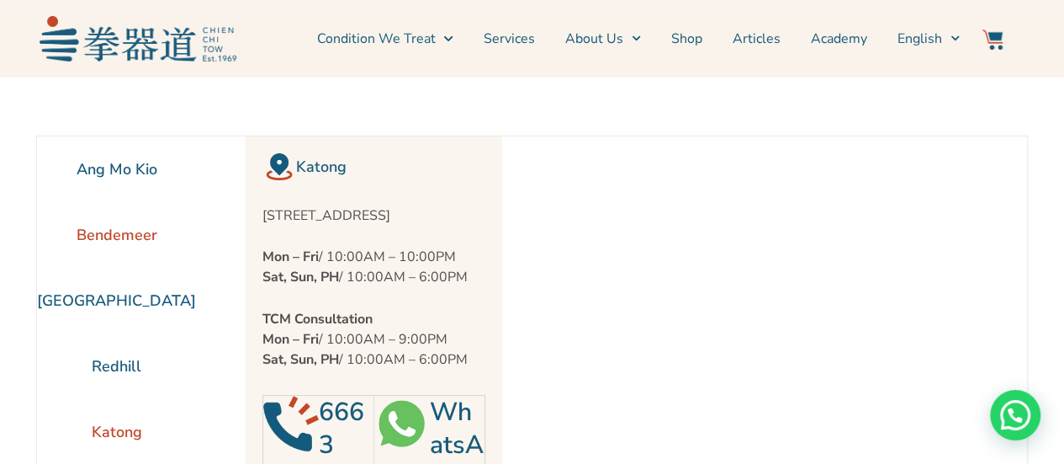
click at [106, 238] on li "Bendemeer" at bounding box center [116, 235] width 159 height 66
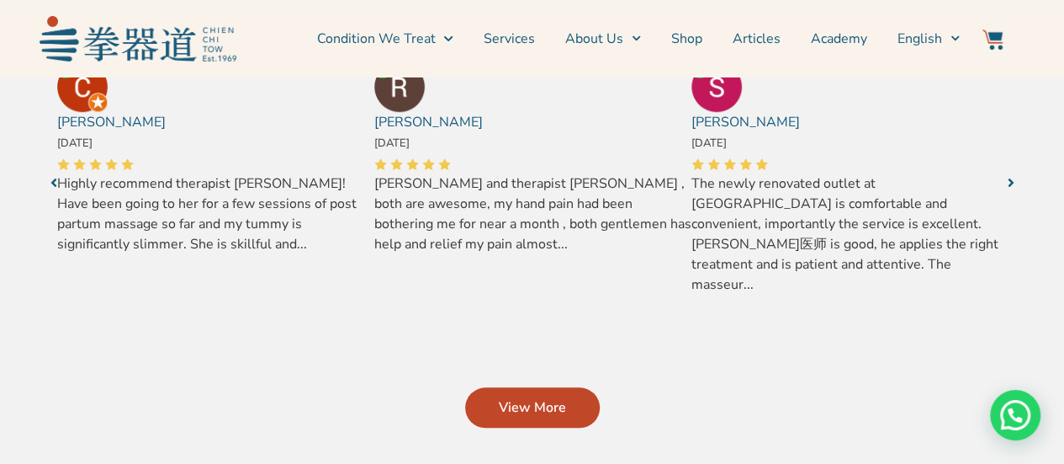
scroll to position [741, 0]
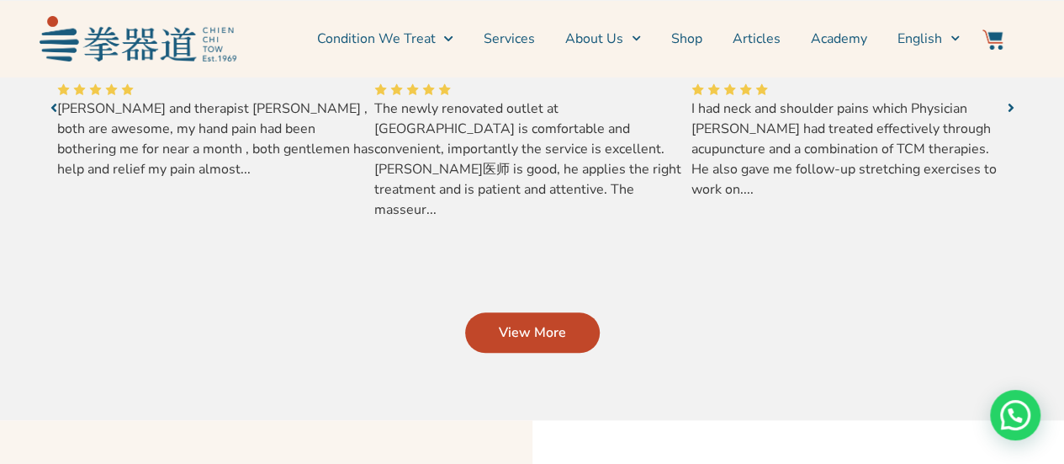
click at [548, 322] on span "View More" at bounding box center [532, 332] width 67 height 20
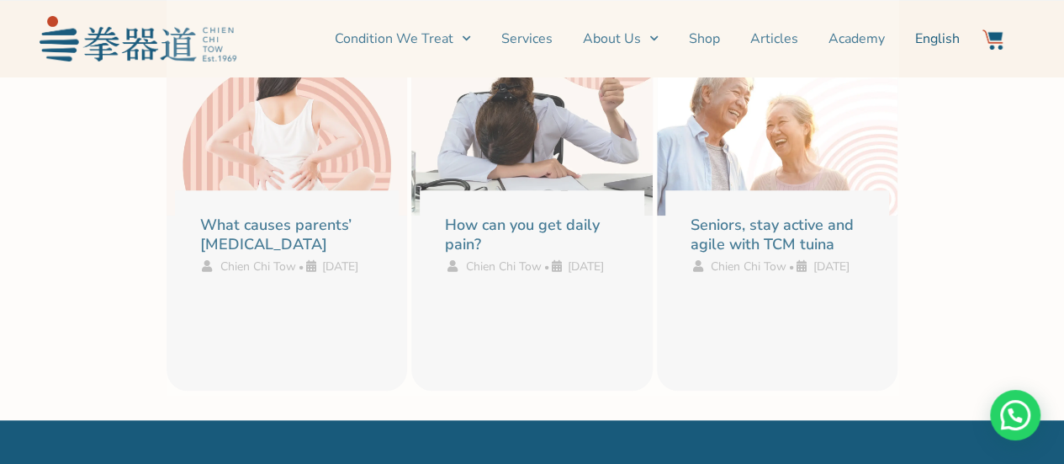
scroll to position [7435, 0]
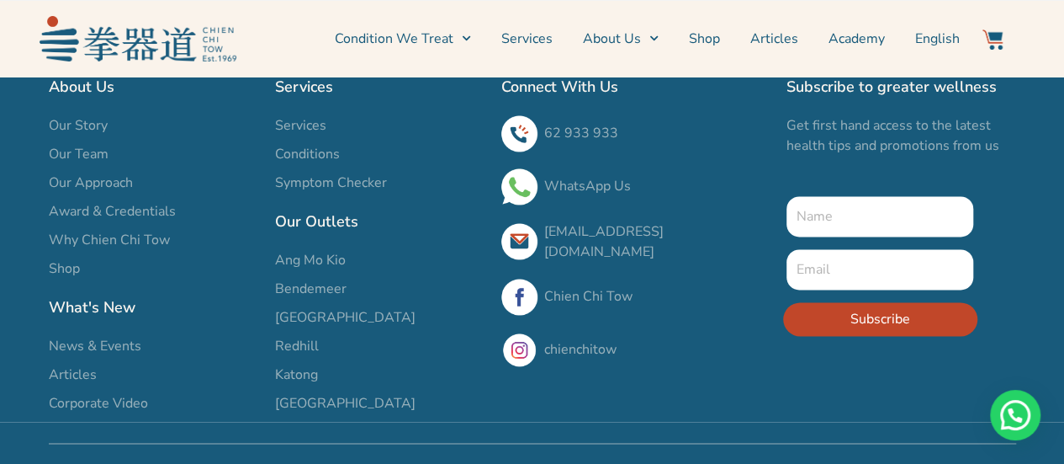
click at [89, 115] on span "Our Story" at bounding box center [78, 125] width 59 height 20
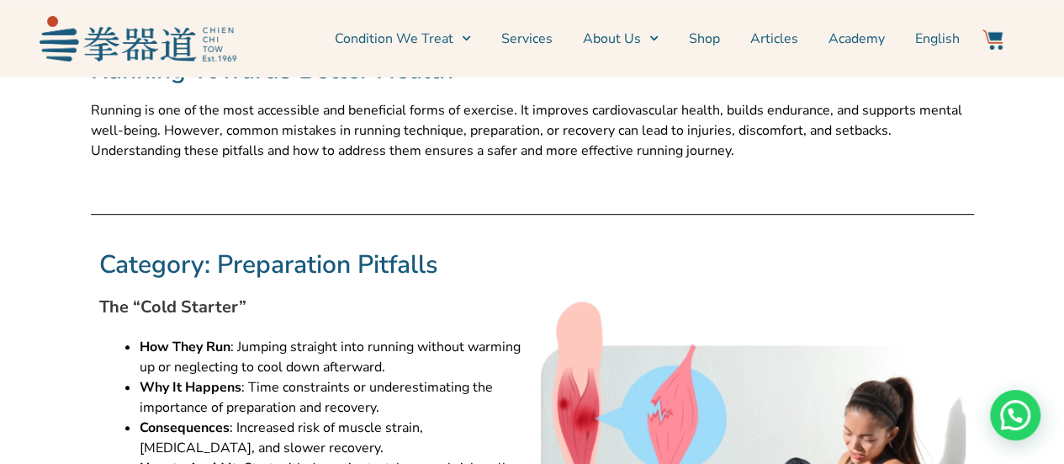
scroll to position [505, 0]
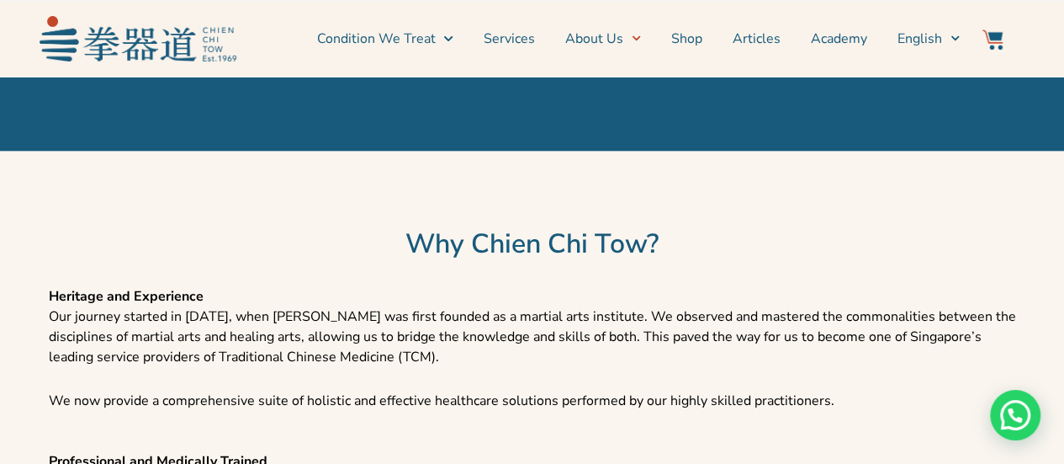
scroll to position [1820, 0]
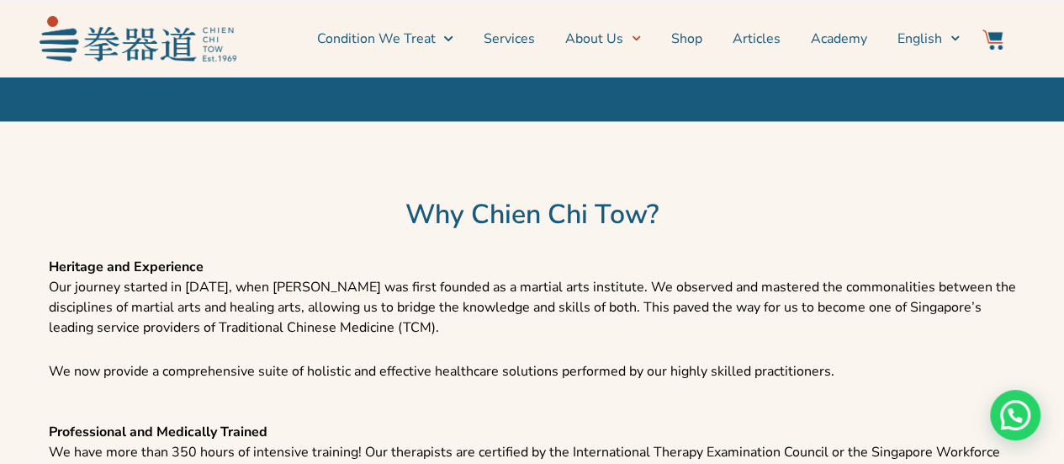
drag, startPoint x: 1068, startPoint y: 53, endPoint x: 1049, endPoint y: 258, distance: 206.1
click at [1049, 258] on html "Skip to content Condition We Treat Common Conditions Symptom Checker Services A…" at bounding box center [532, 122] width 1064 height 3884
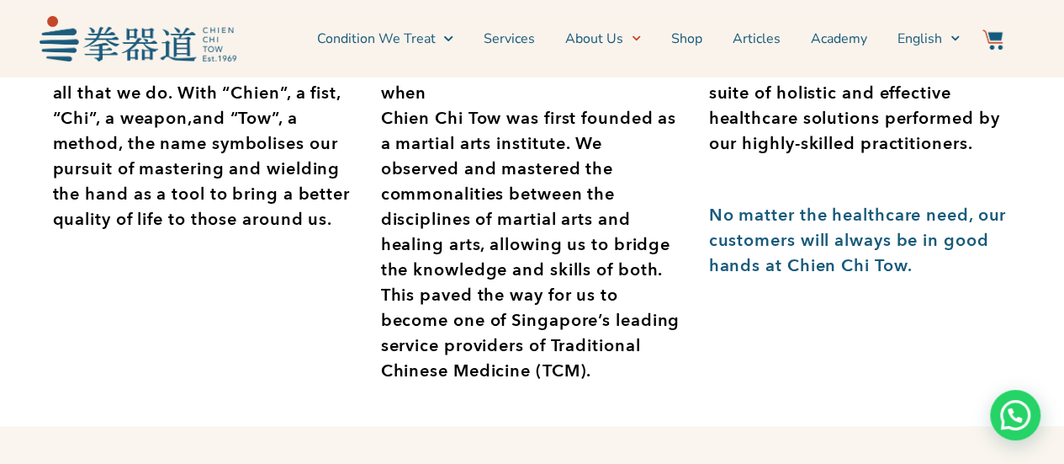
scroll to position [442, 0]
